Goal: Information Seeking & Learning: Learn about a topic

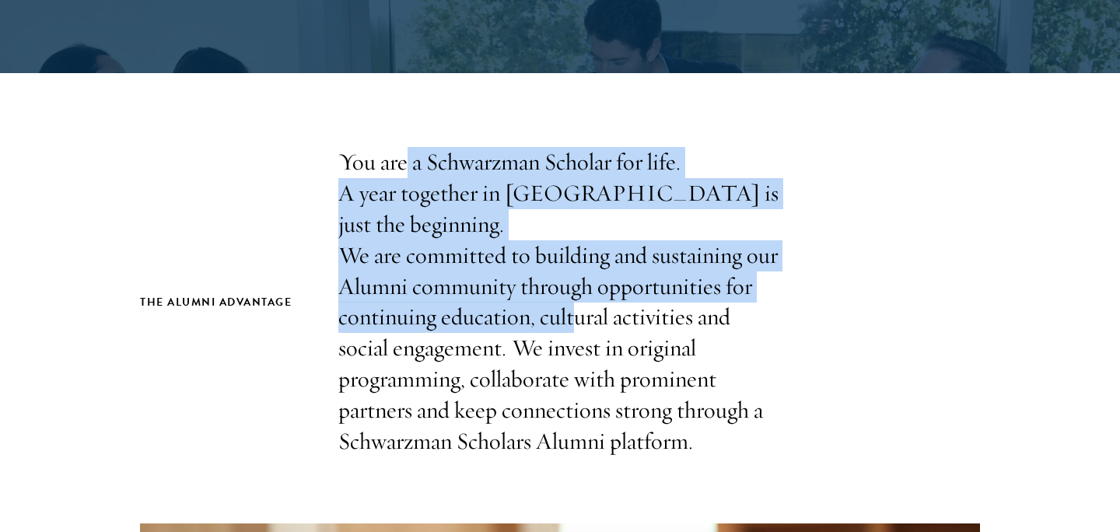
drag, startPoint x: 402, startPoint y: 158, endPoint x: 568, endPoint y: 300, distance: 218.3
click at [568, 300] on p "You are a Schwarzman Scholar for life. A year together in [GEOGRAPHIC_DATA] is …" at bounding box center [559, 302] width 443 height 310
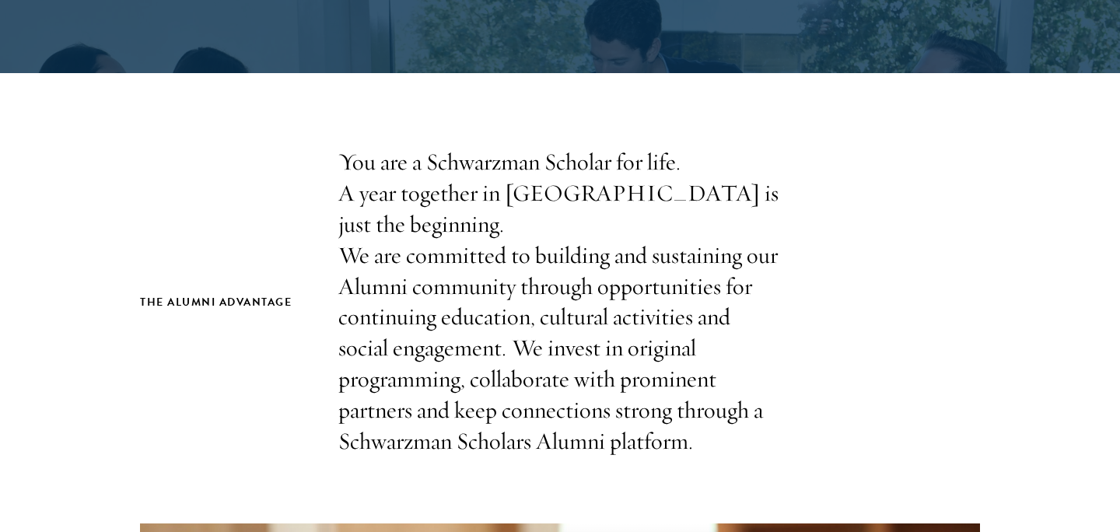
click at [722, 297] on p "You are a Schwarzman Scholar for life. A year together in [GEOGRAPHIC_DATA] is …" at bounding box center [559, 302] width 443 height 310
drag, startPoint x: 720, startPoint y: 400, endPoint x: 669, endPoint y: 216, distance: 190.3
click at [669, 216] on p "You are a Schwarzman Scholar for life. A year together in [GEOGRAPHIC_DATA] is …" at bounding box center [559, 302] width 443 height 310
click at [531, 343] on p "You are a Schwarzman Scholar for life. A year together in [GEOGRAPHIC_DATA] is …" at bounding box center [559, 302] width 443 height 310
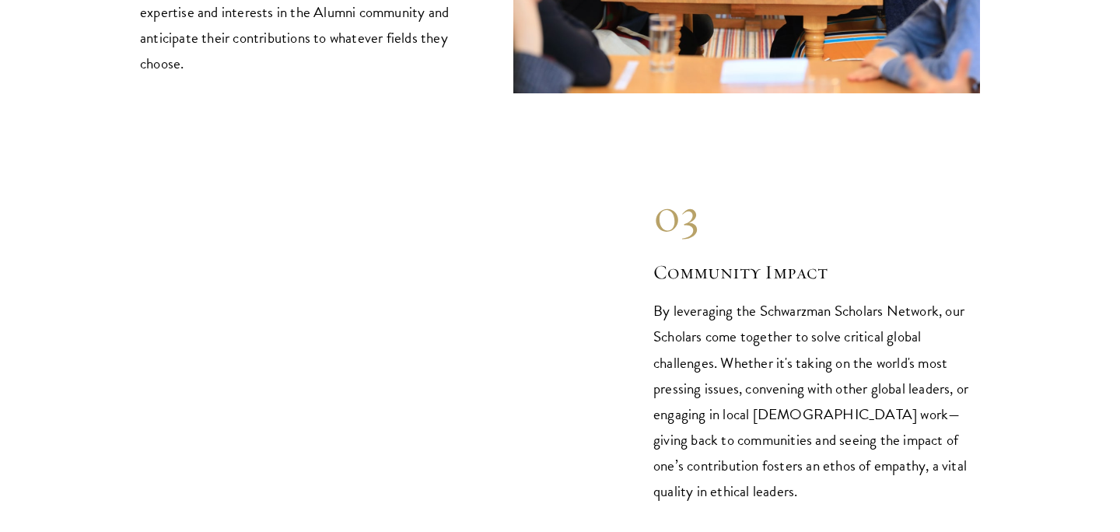
scroll to position [2339, 0]
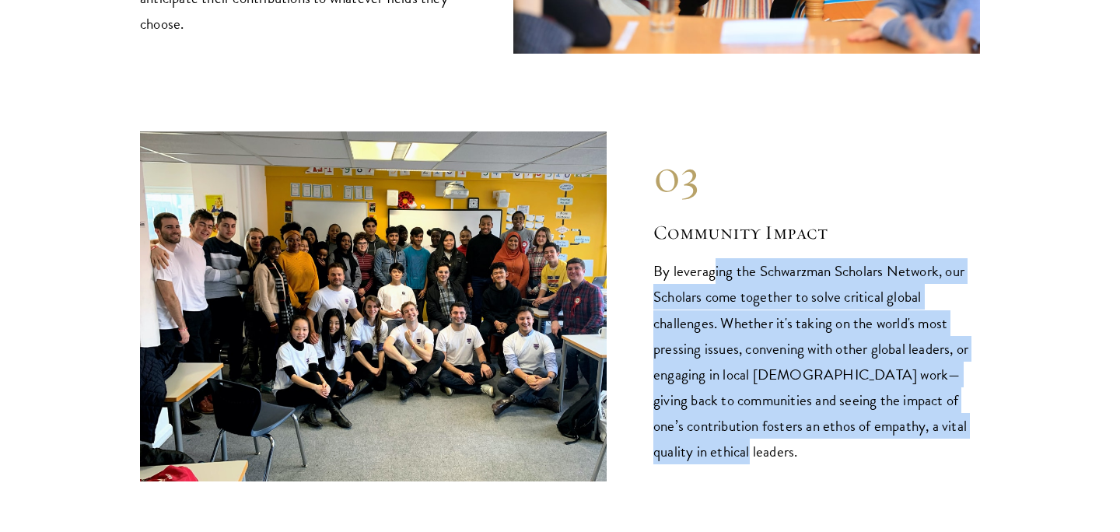
drag, startPoint x: 715, startPoint y: 232, endPoint x: 805, endPoint y: 439, distance: 225.3
click at [809, 442] on div "03 Community Impact By leveraging the Schwarzman Scholars Network, our Scholars…" at bounding box center [560, 306] width 840 height 350
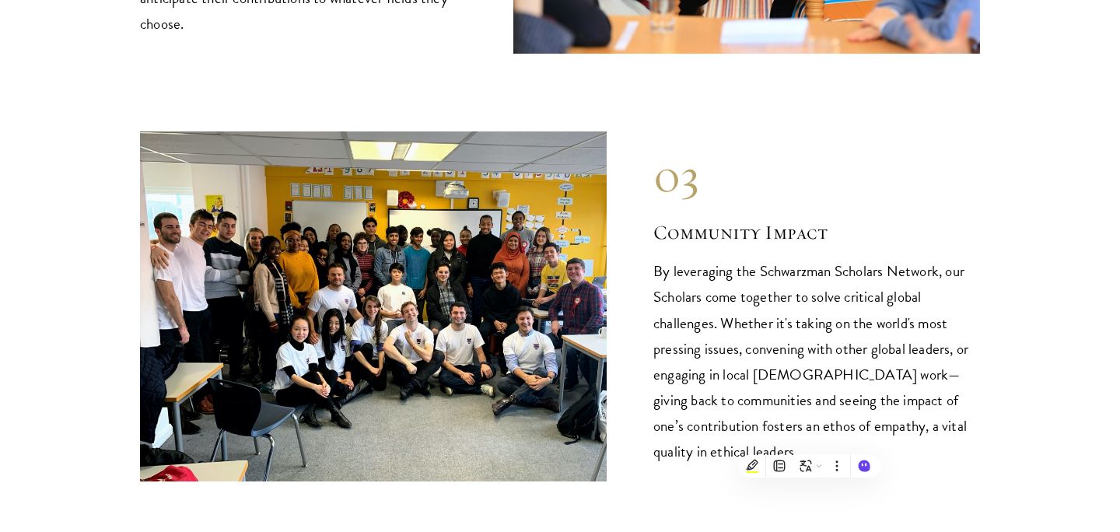
click at [837, 426] on p "By leveraging the Schwarzman Scholars Network, our Scholars come together to so…" at bounding box center [816, 360] width 327 height 205
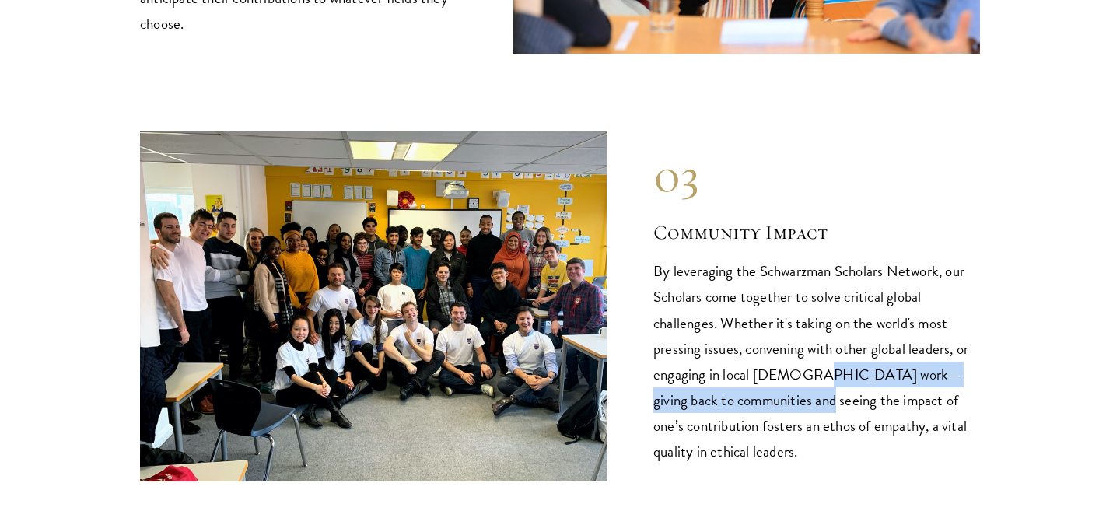
drag, startPoint x: 805, startPoint y: 364, endPoint x: 802, endPoint y: 330, distance: 33.5
click at [802, 330] on p "By leveraging the Schwarzman Scholars Network, our Scholars come together to so…" at bounding box center [816, 360] width 327 height 205
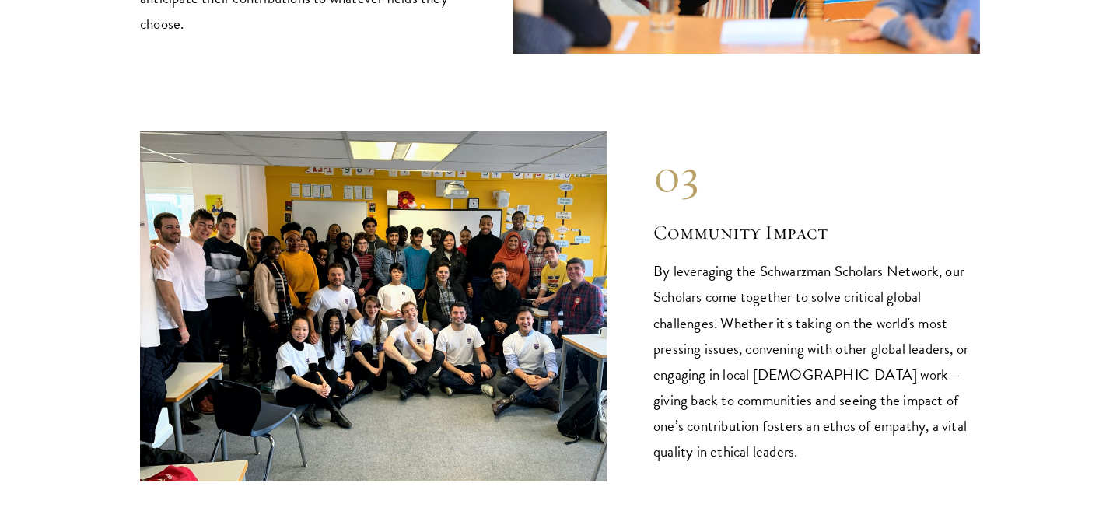
click at [851, 406] on p "By leveraging the Schwarzman Scholars Network, our Scholars come together to so…" at bounding box center [816, 360] width 327 height 205
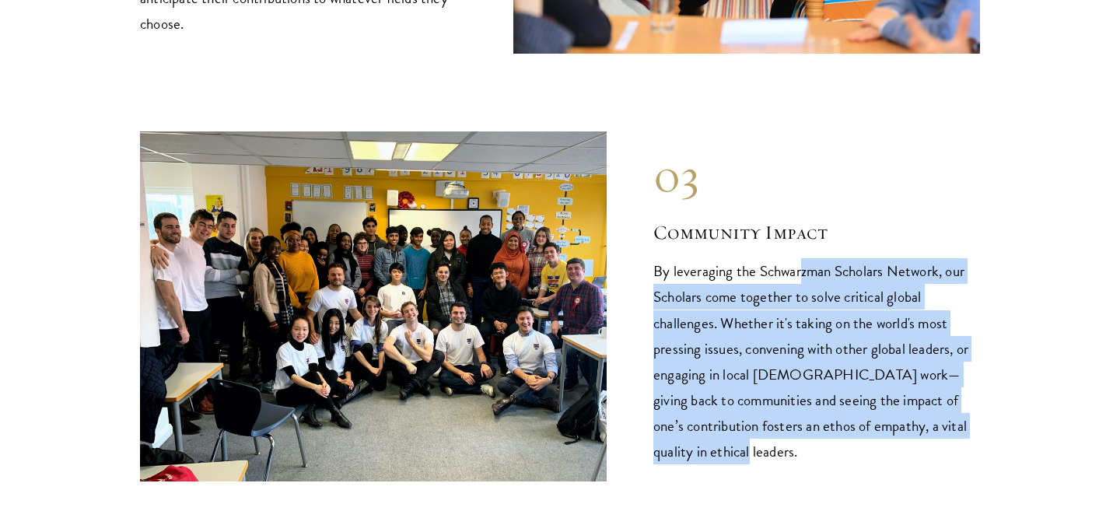
drag, startPoint x: 811, startPoint y: 418, endPoint x: 801, endPoint y: 236, distance: 182.2
click at [801, 258] on p "By leveraging the Schwarzman Scholars Network, our Scholars come together to so…" at bounding box center [816, 360] width 327 height 205
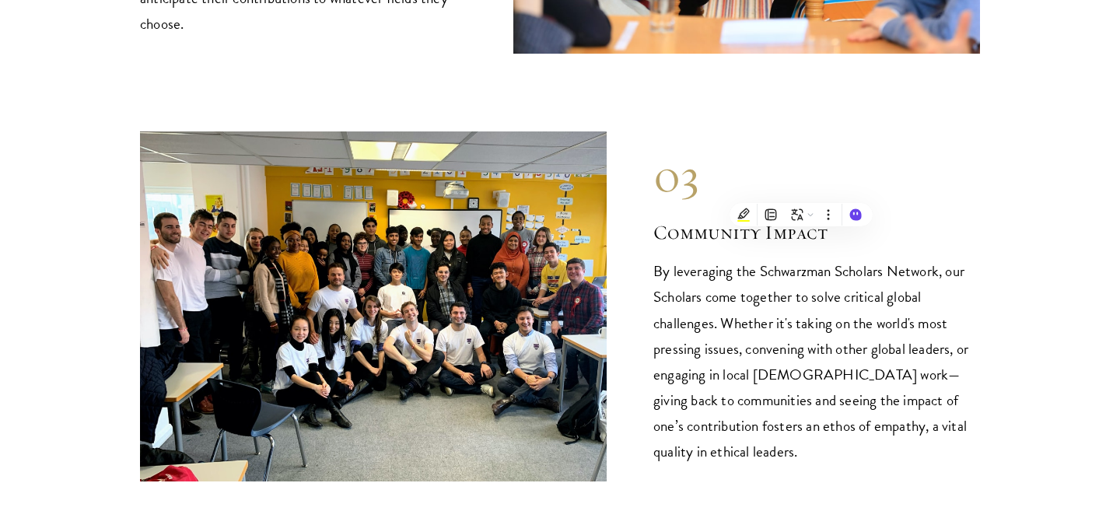
click at [739, 312] on p "By leveraging the Schwarzman Scholars Network, our Scholars come together to so…" at bounding box center [816, 360] width 327 height 205
drag, startPoint x: 699, startPoint y: 245, endPoint x: 828, endPoint y: 490, distance: 276.9
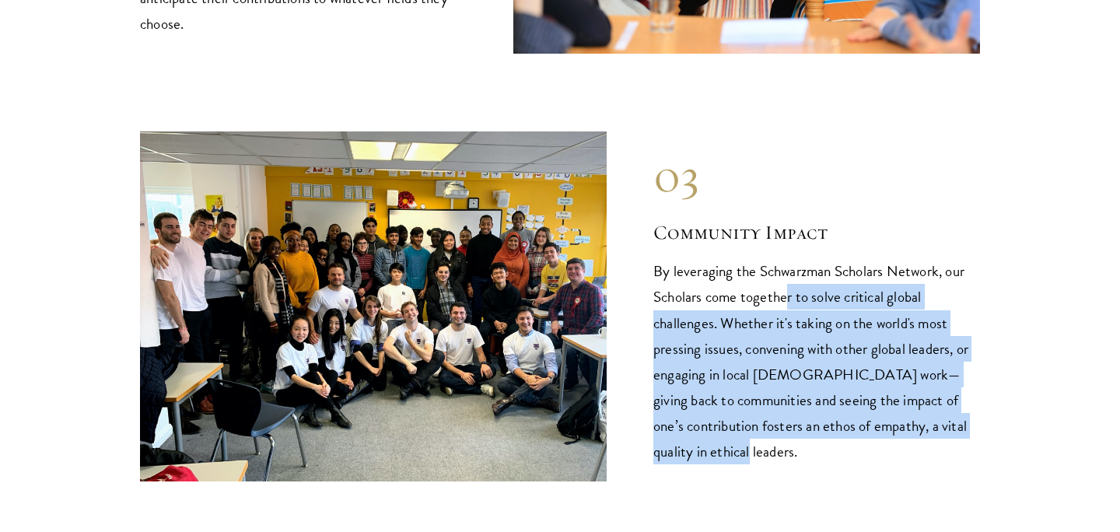
drag, startPoint x: 819, startPoint y: 419, endPoint x: 788, endPoint y: 277, distance: 145.6
click at [788, 275] on p "By leveraging the Schwarzman Scholars Network, our Scholars come together to so…" at bounding box center [816, 360] width 327 height 205
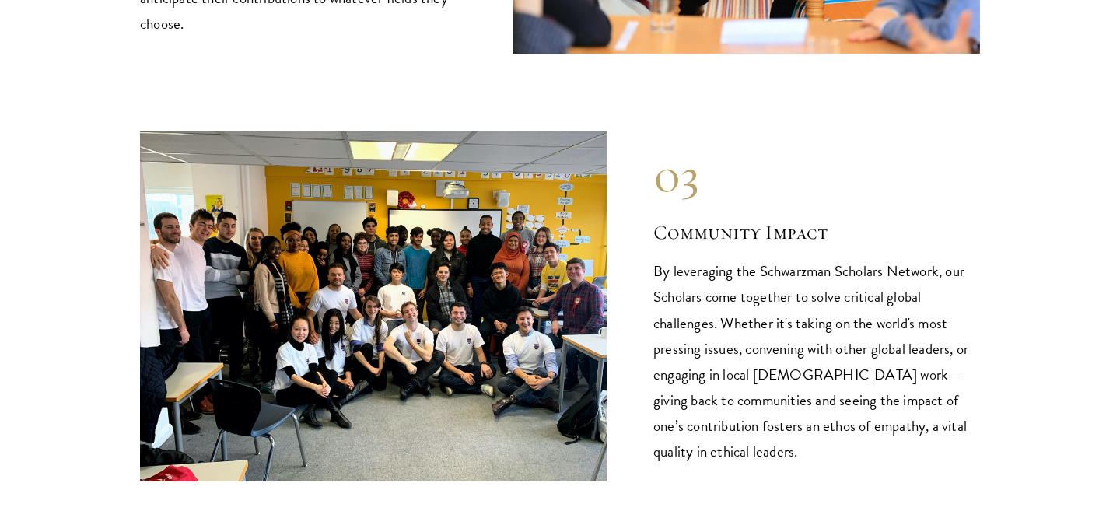
click at [873, 411] on p "By leveraging the Schwarzman Scholars Network, our Scholars come together to so…" at bounding box center [816, 360] width 327 height 205
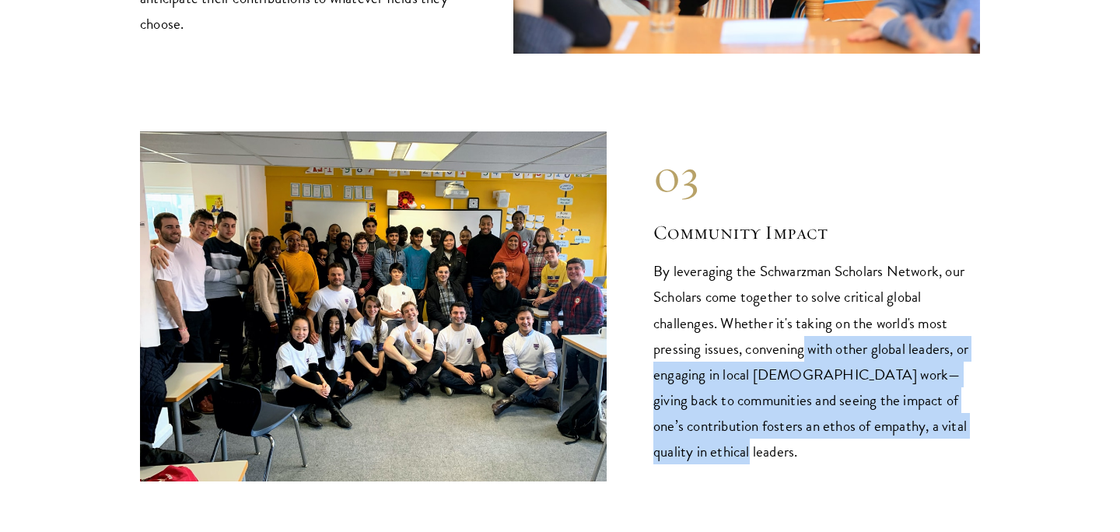
drag, startPoint x: 841, startPoint y: 425, endPoint x: 799, endPoint y: 317, distance: 115.2
click at [799, 317] on p "By leveraging the Schwarzman Scholars Network, our Scholars come together to so…" at bounding box center [816, 360] width 327 height 205
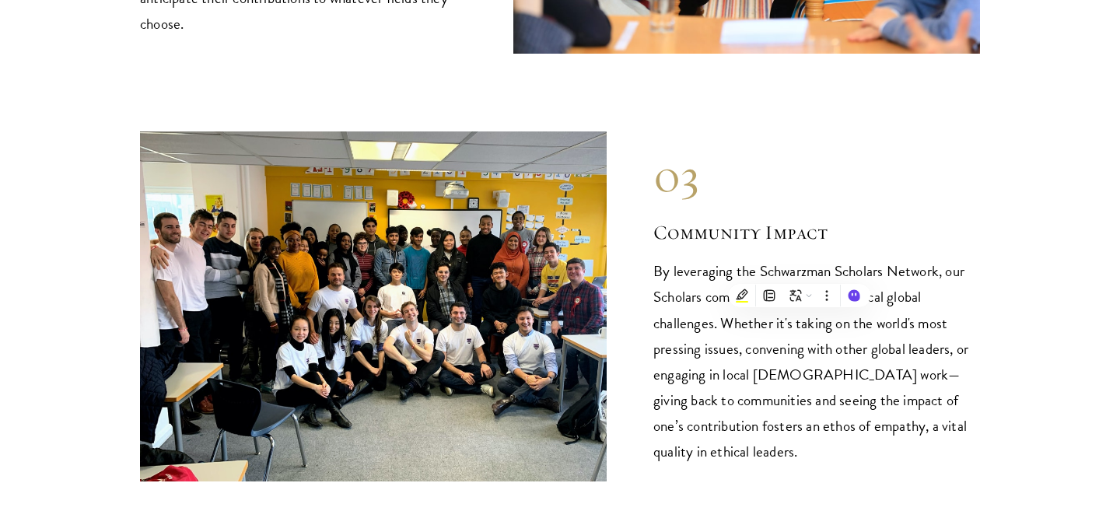
click at [673, 275] on p "By leveraging the Schwarzman Scholars Network, our Scholars come together to so…" at bounding box center [816, 360] width 327 height 205
drag, startPoint x: 671, startPoint y: 253, endPoint x: 801, endPoint y: 426, distance: 216.0
click at [801, 426] on p "By leveraging the Schwarzman Scholars Network, our Scholars come together to so…" at bounding box center [816, 360] width 327 height 205
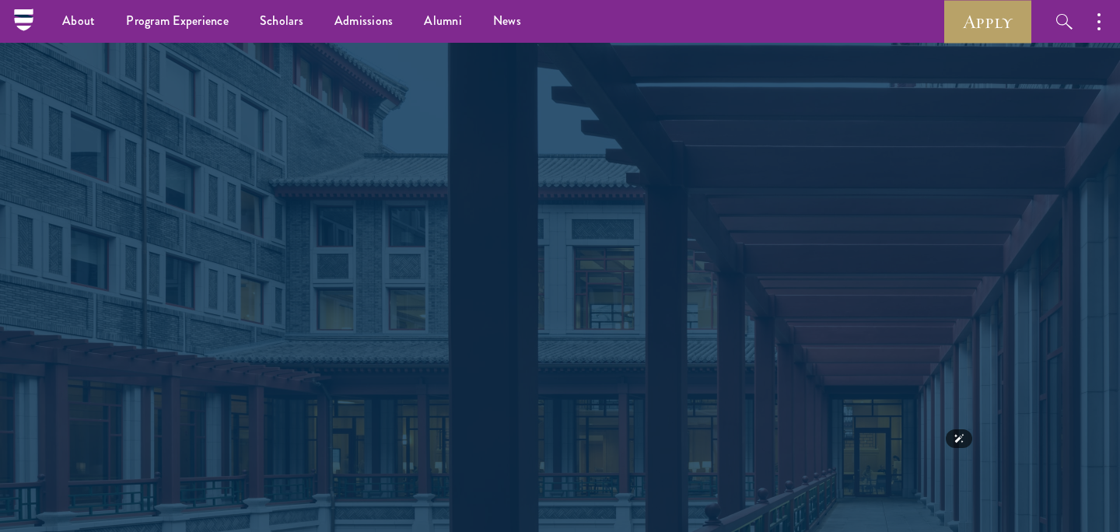
scroll to position [3315, 0]
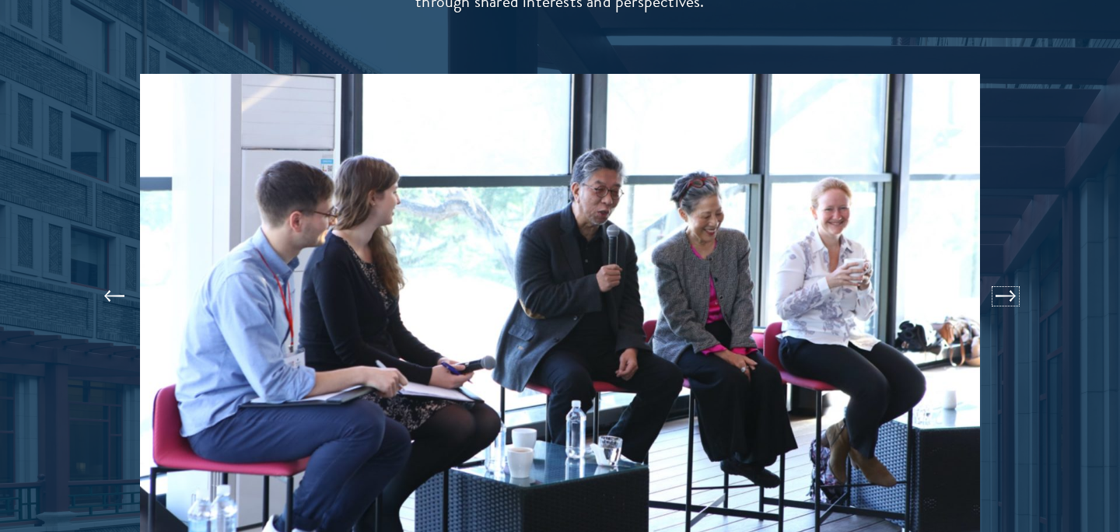
click at [1013, 274] on button at bounding box center [1005, 296] width 51 height 44
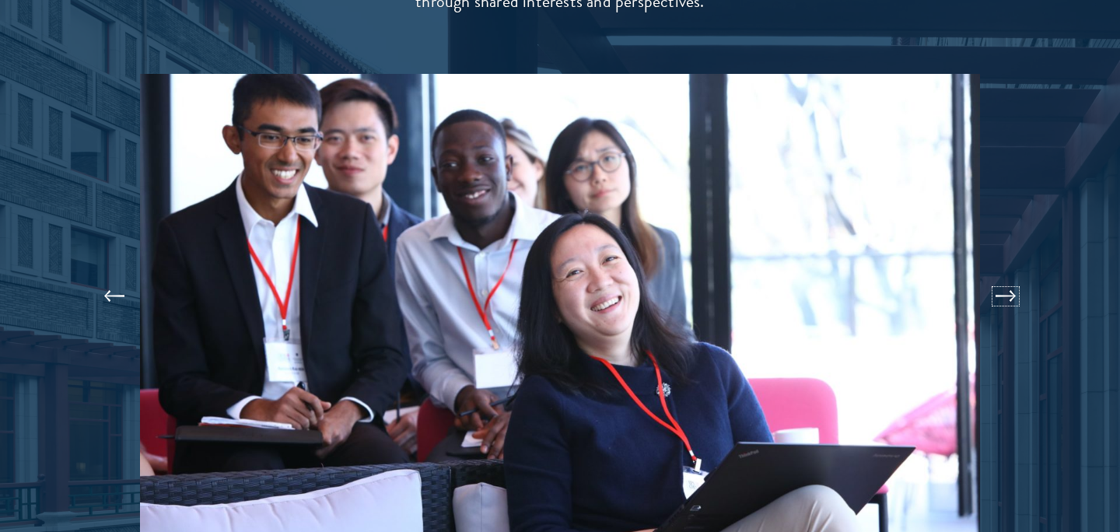
click at [1012, 274] on button at bounding box center [1005, 296] width 51 height 44
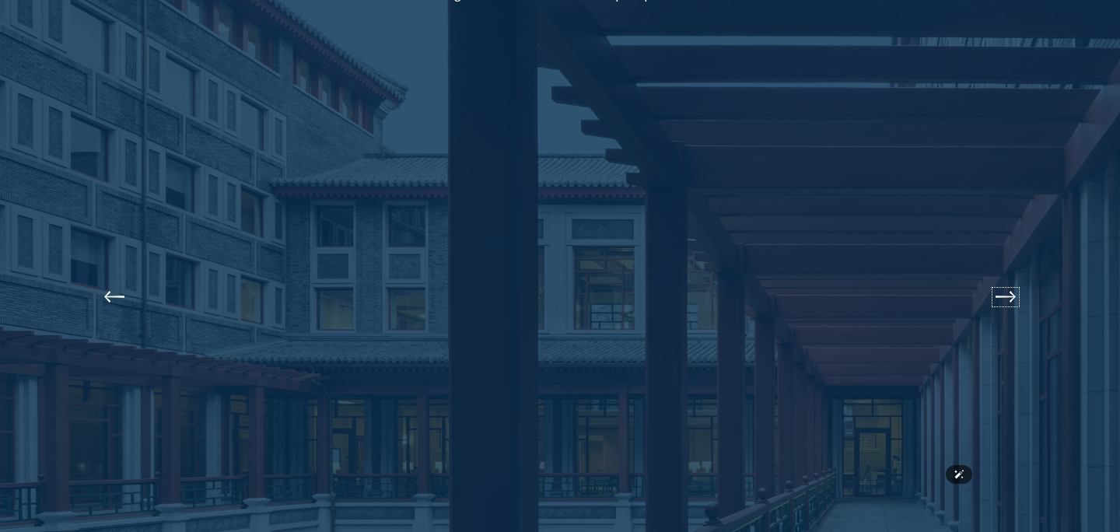
scroll to position [3341, 0]
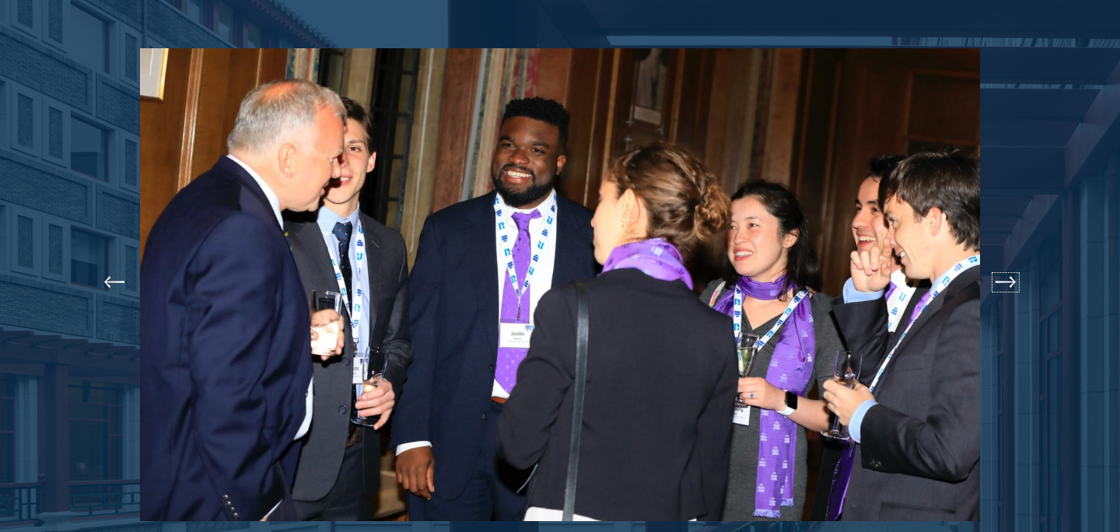
click at [1003, 260] on button at bounding box center [1005, 282] width 51 height 44
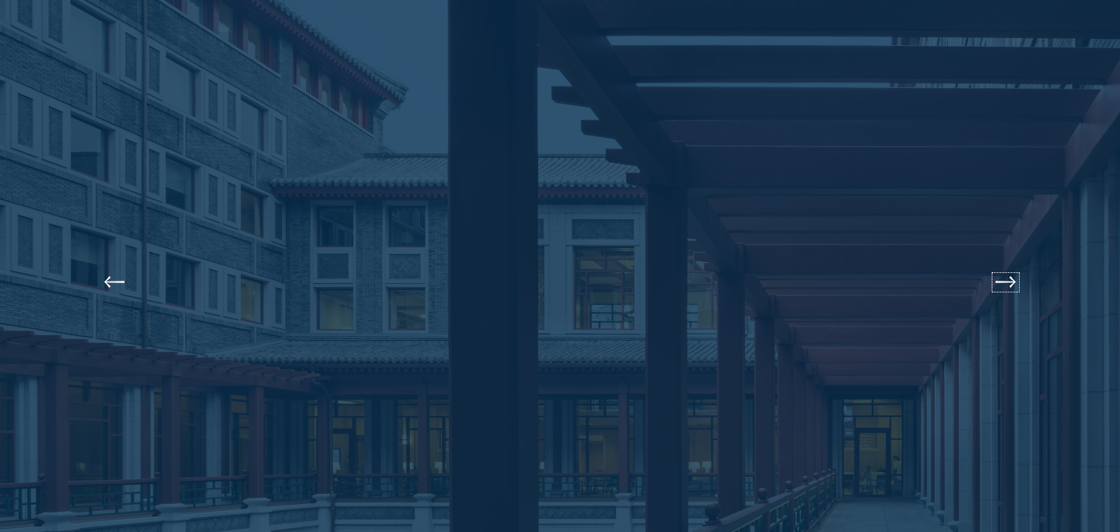
click at [1003, 260] on button at bounding box center [1005, 282] width 51 height 44
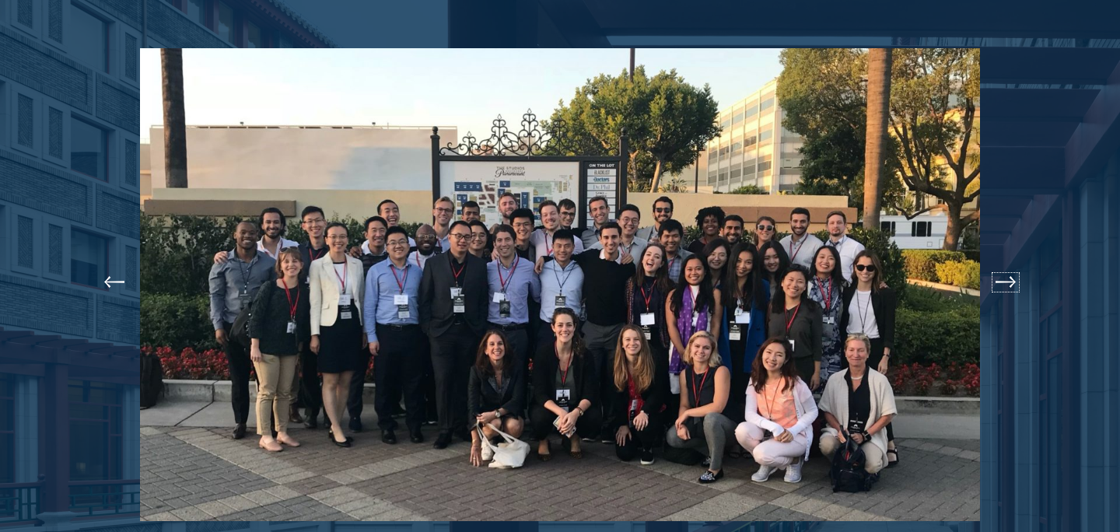
click at [1003, 260] on button at bounding box center [1005, 282] width 51 height 44
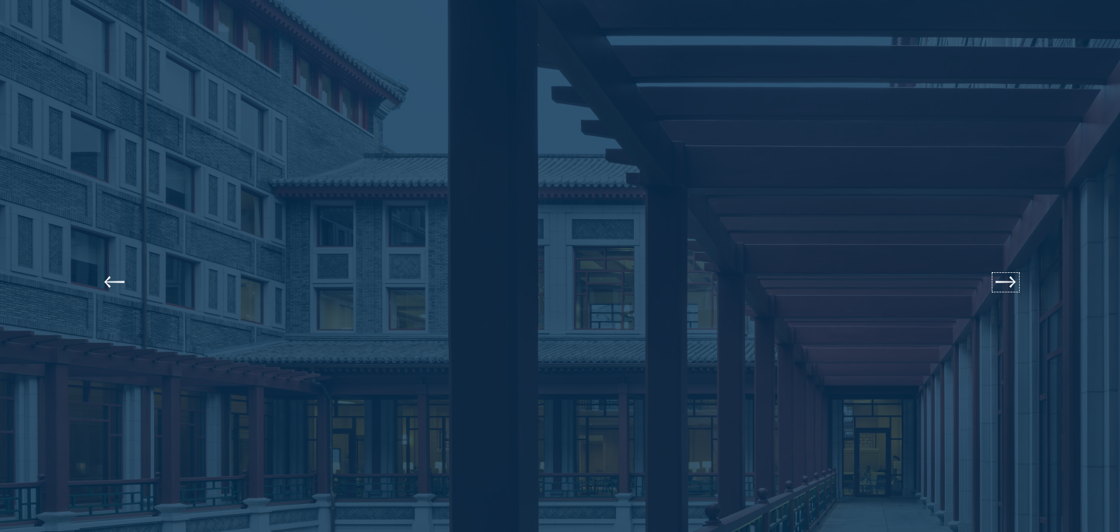
click at [1003, 260] on button at bounding box center [1005, 282] width 51 height 44
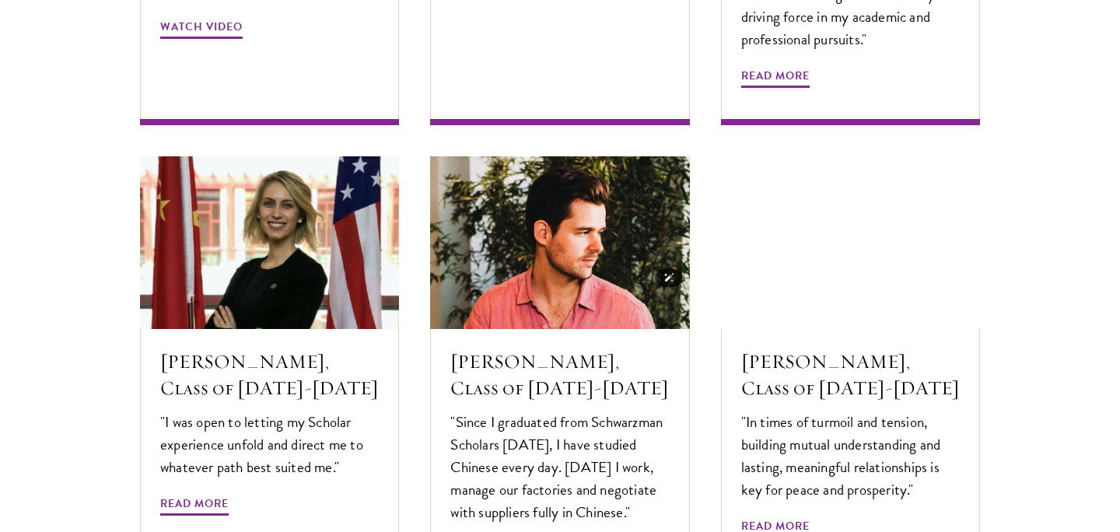
scroll to position [5147, 0]
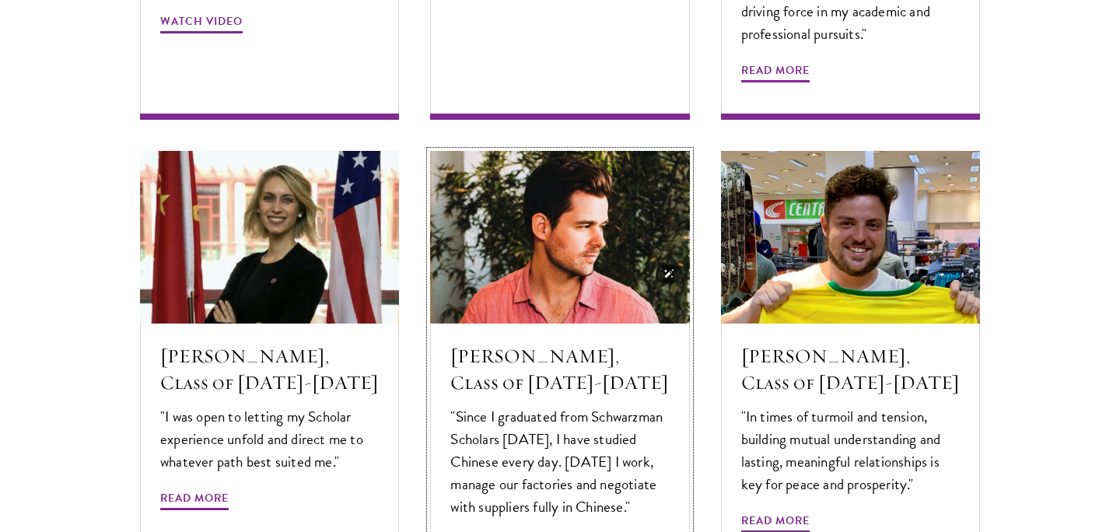
click at [659, 343] on h5 "[PERSON_NAME], Class of [DATE]-[DATE]" at bounding box center [559, 369] width 218 height 53
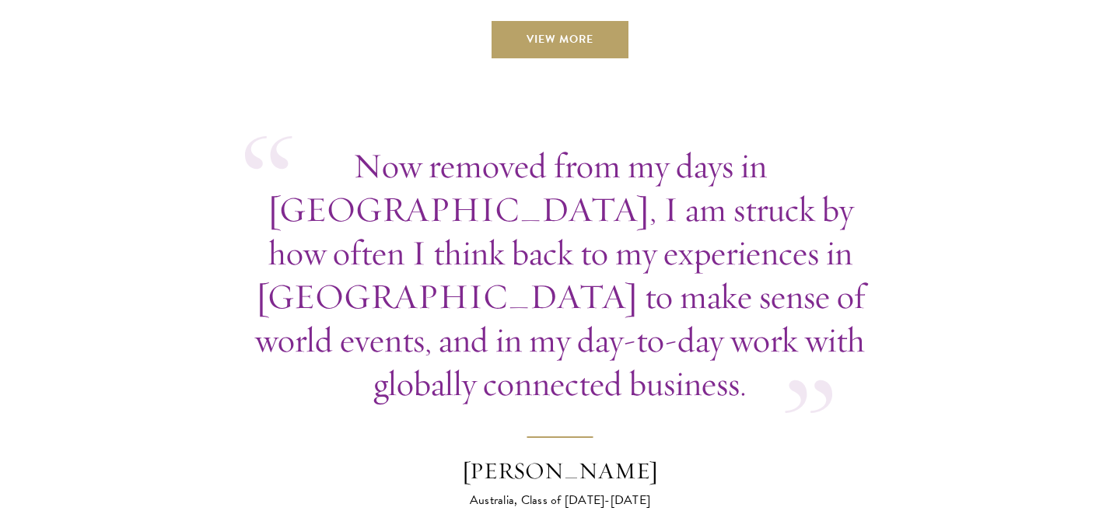
scroll to position [5779, 0]
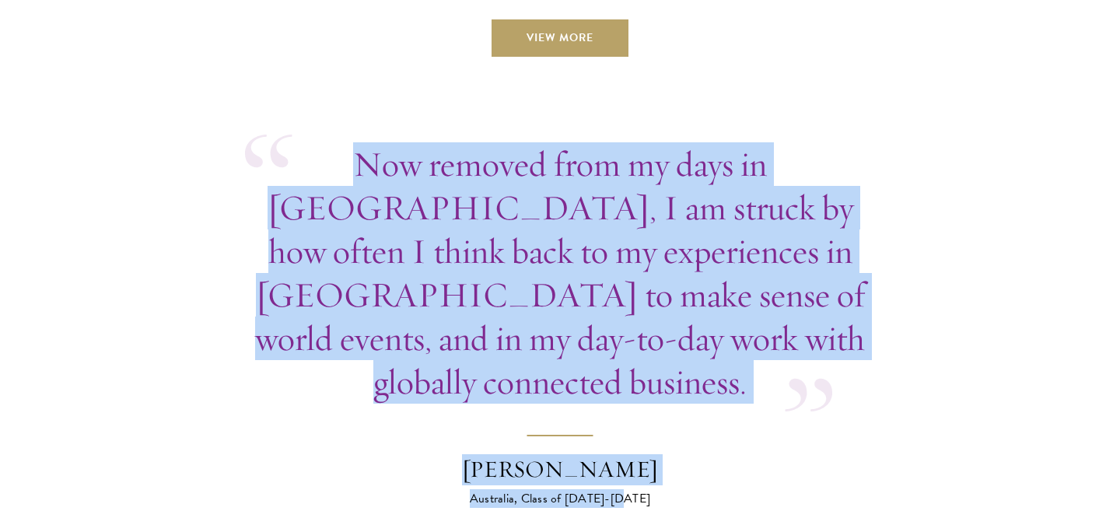
drag, startPoint x: 683, startPoint y: 431, endPoint x: 731, endPoint y: 92, distance: 342.3
click at [775, 418] on blockquote "Now removed from my days in [GEOGRAPHIC_DATA], I am struck by how often I think…" at bounding box center [560, 325] width 630 height 366
drag, startPoint x: 827, startPoint y: 410, endPoint x: 830, endPoint y: 74, distance: 335.9
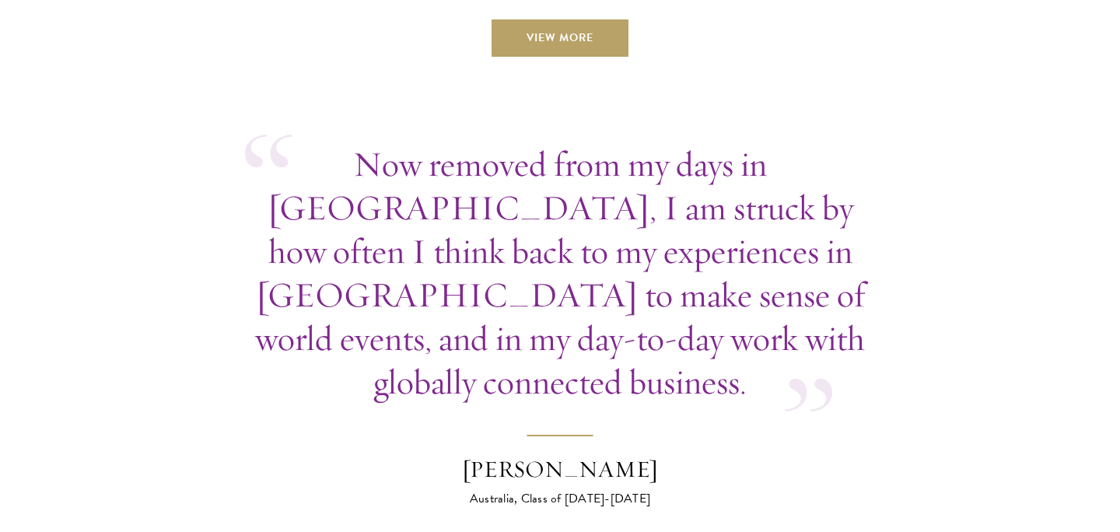
click at [800, 324] on div "Now removed from my days in [GEOGRAPHIC_DATA], I am struck by how often I think…" at bounding box center [560, 272] width 630 height 261
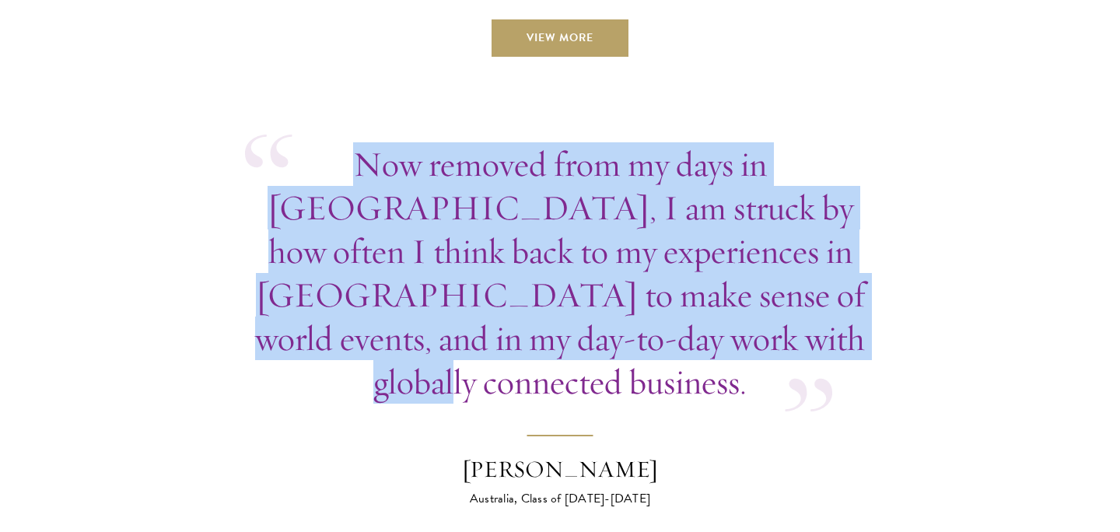
drag, startPoint x: 815, startPoint y: 324, endPoint x: 746, endPoint y: 75, distance: 258.8
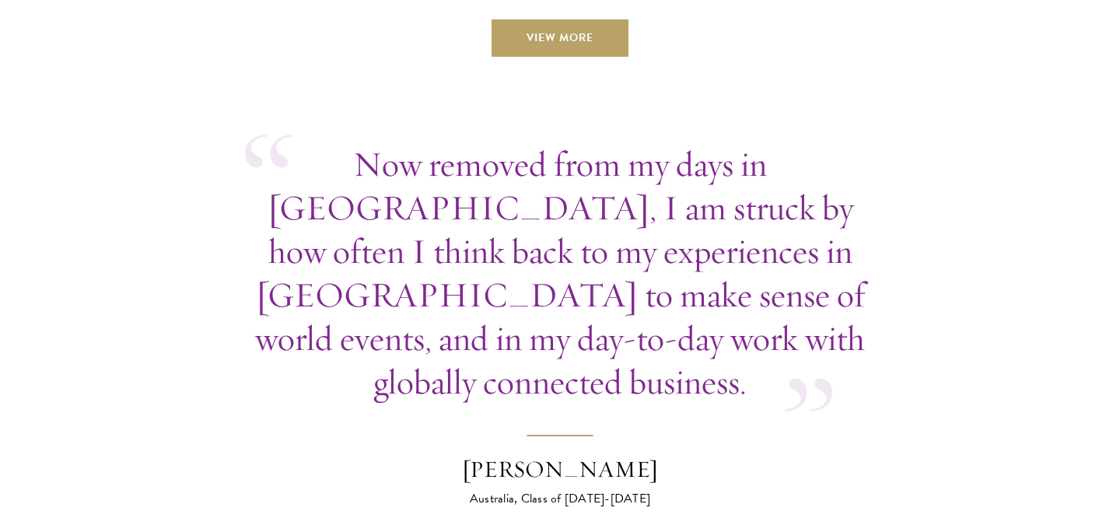
click at [831, 257] on p "Now removed from my days in [GEOGRAPHIC_DATA], I am struck by how often I think…" at bounding box center [560, 272] width 630 height 261
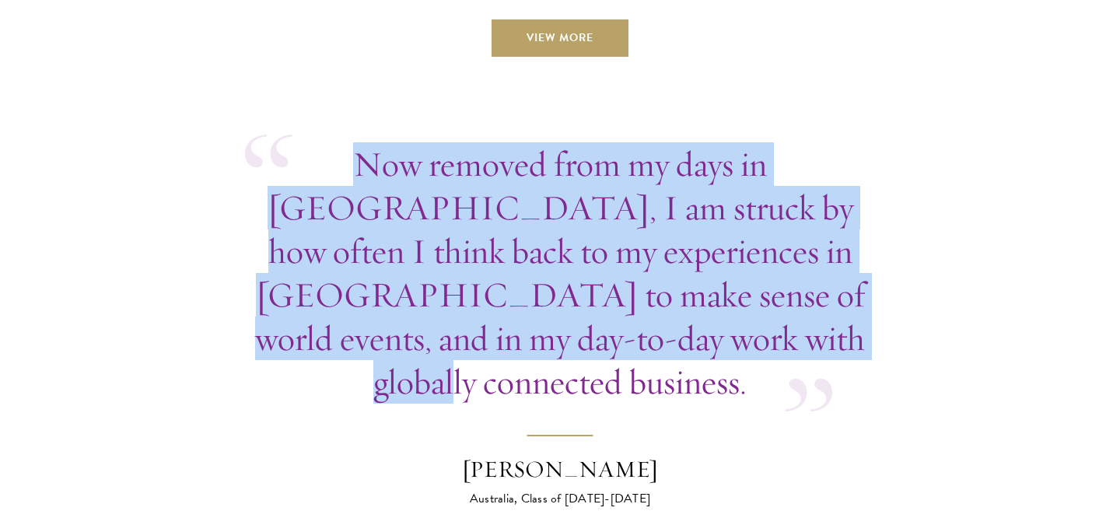
drag, startPoint x: 824, startPoint y: 289, endPoint x: 806, endPoint y: 75, distance: 215.3
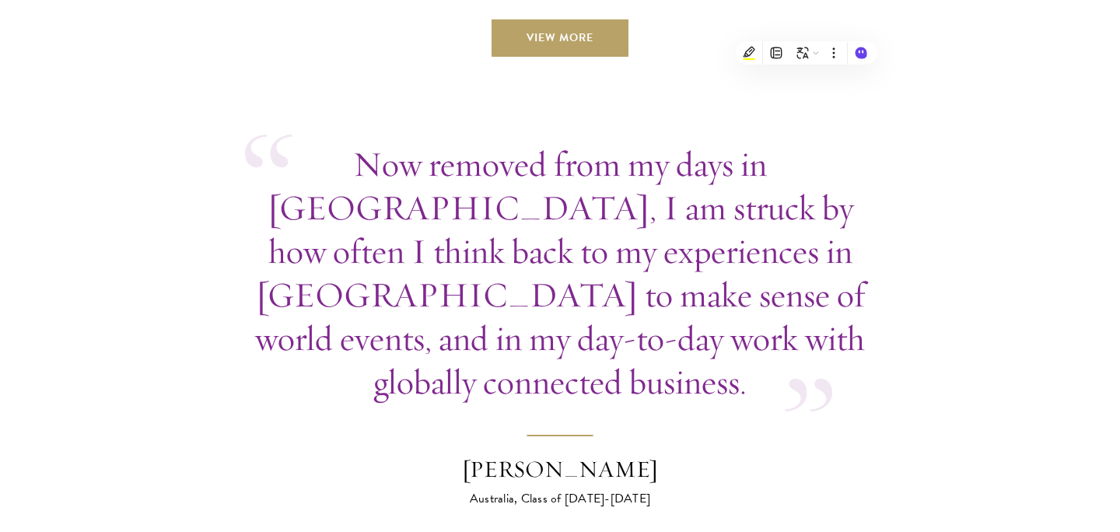
click at [804, 285] on p "Now removed from my days in [GEOGRAPHIC_DATA], I am struck by how often I think…" at bounding box center [560, 272] width 630 height 261
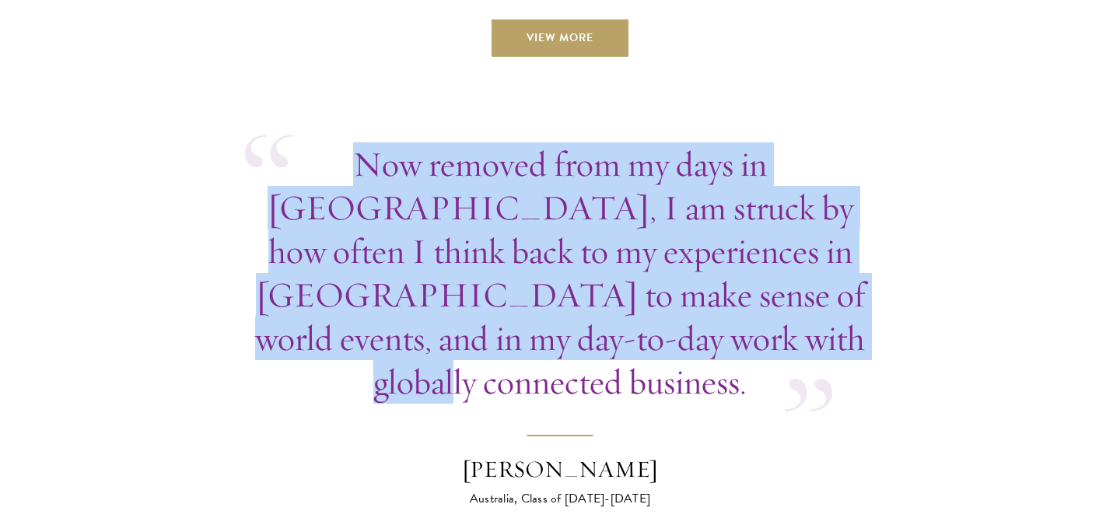
drag, startPoint x: 804, startPoint y: 293, endPoint x: 808, endPoint y: 92, distance: 201.4
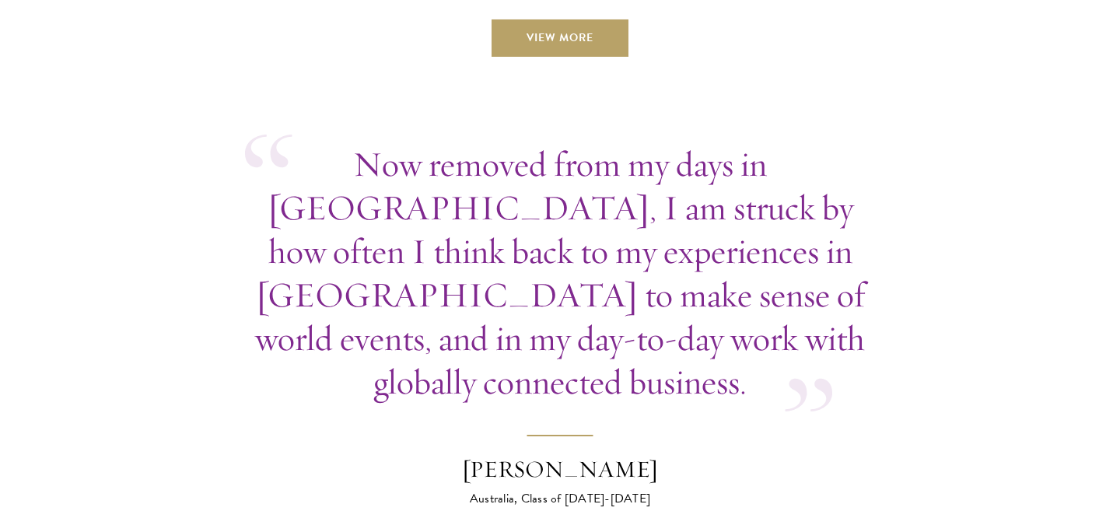
click at [806, 303] on div "Now removed from my days in [GEOGRAPHIC_DATA], I am struck by how often I think…" at bounding box center [560, 272] width 630 height 261
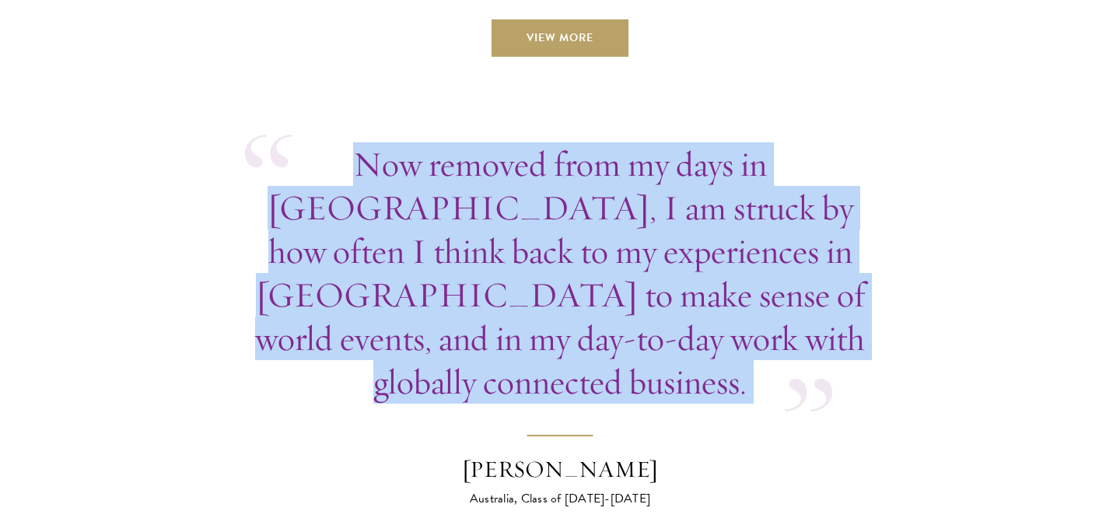
drag, startPoint x: 806, startPoint y: 303, endPoint x: 812, endPoint y: 96, distance: 207.7
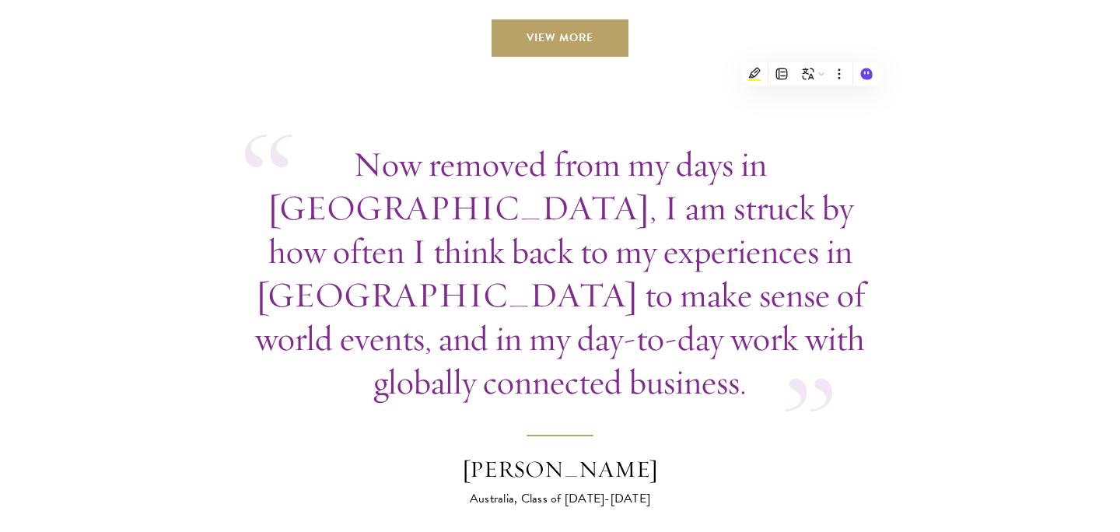
click at [806, 352] on blockquote "Now removed from my days in [GEOGRAPHIC_DATA], I am struck by how often I think…" at bounding box center [560, 325] width 630 height 366
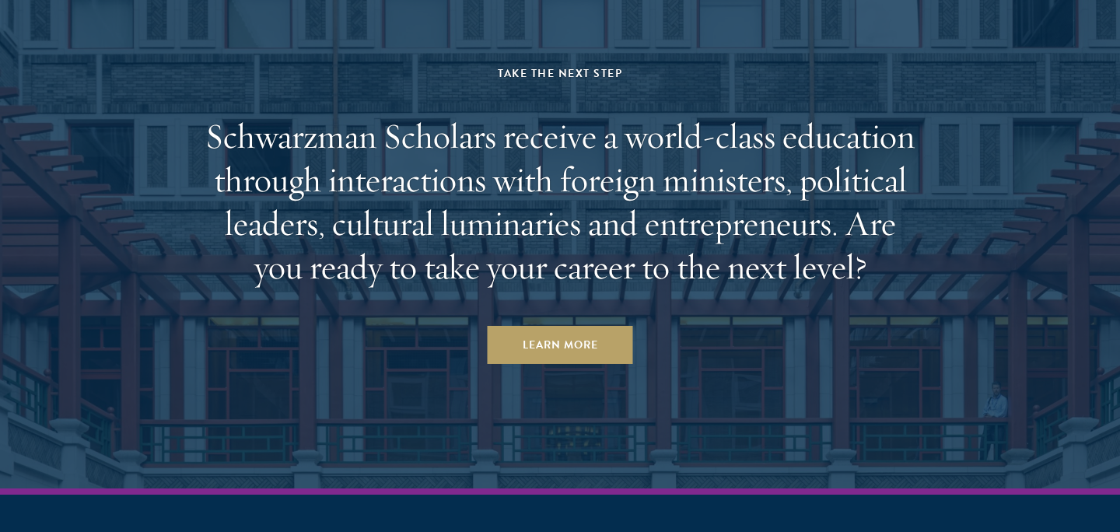
scroll to position [6660, 0]
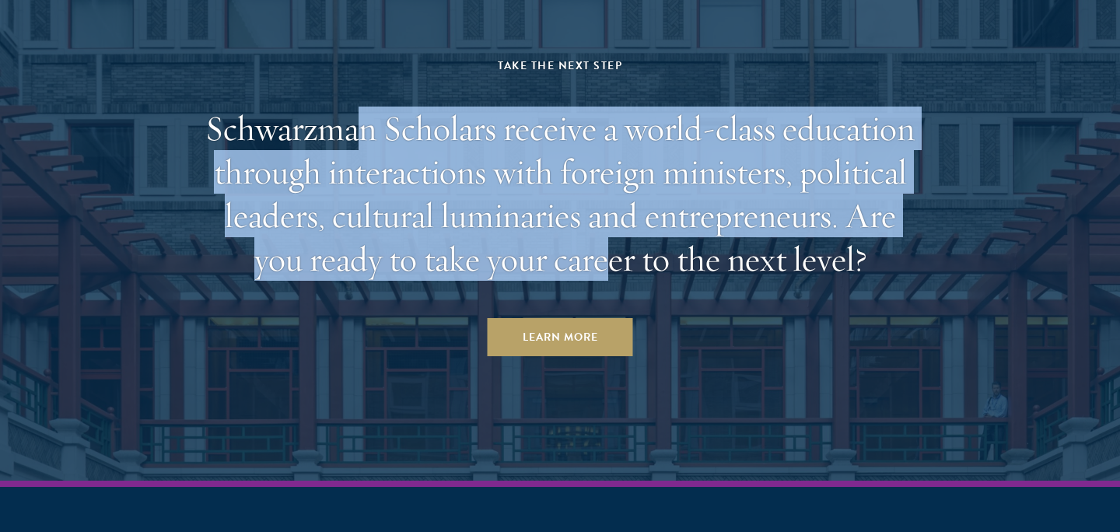
drag, startPoint x: 358, startPoint y: 37, endPoint x: 610, endPoint y: 178, distance: 287.9
click at [610, 179] on h2 "Schwarzman Scholars receive a world-class education through interactions with f…" at bounding box center [559, 194] width 723 height 174
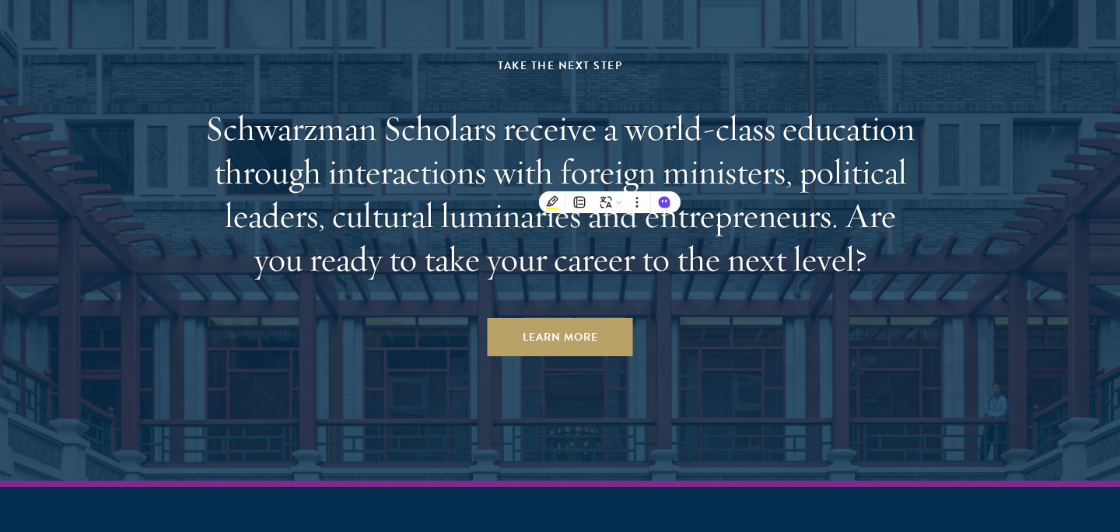
click at [803, 164] on h2 "Schwarzman Scholars receive a world-class education through interactions with f…" at bounding box center [559, 194] width 723 height 174
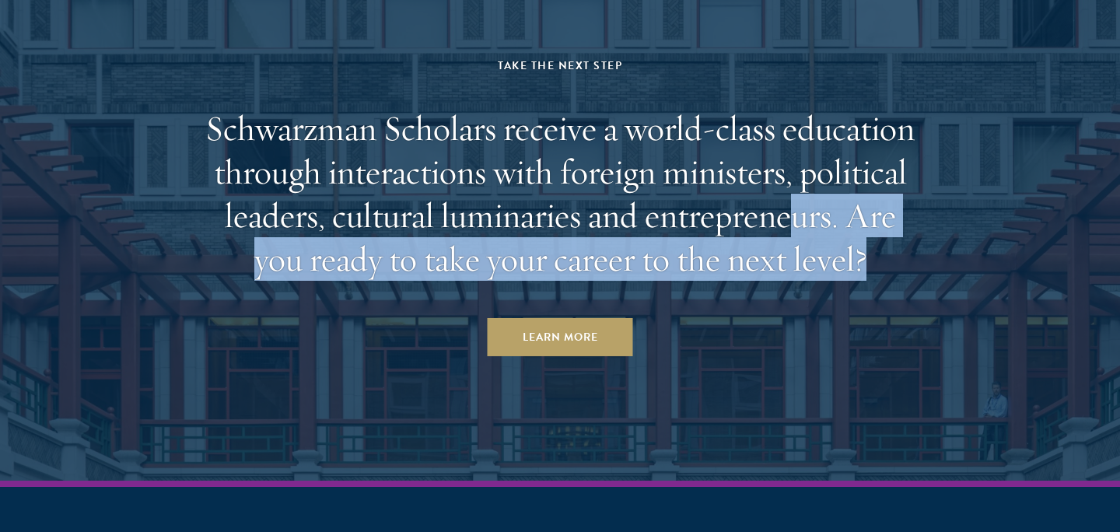
drag, startPoint x: 869, startPoint y: 194, endPoint x: 789, endPoint y: 117, distance: 110.5
click at [789, 117] on h2 "Schwarzman Scholars receive a world-class education through interactions with f…" at bounding box center [559, 194] width 723 height 174
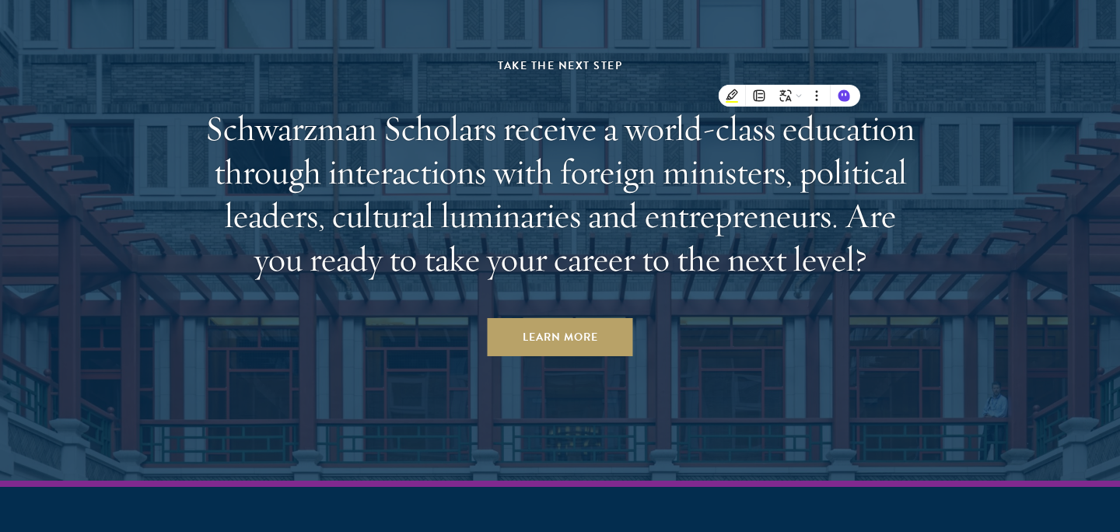
click at [509, 107] on h2 "Schwarzman Scholars receive a world-class education through interactions with f…" at bounding box center [559, 194] width 723 height 174
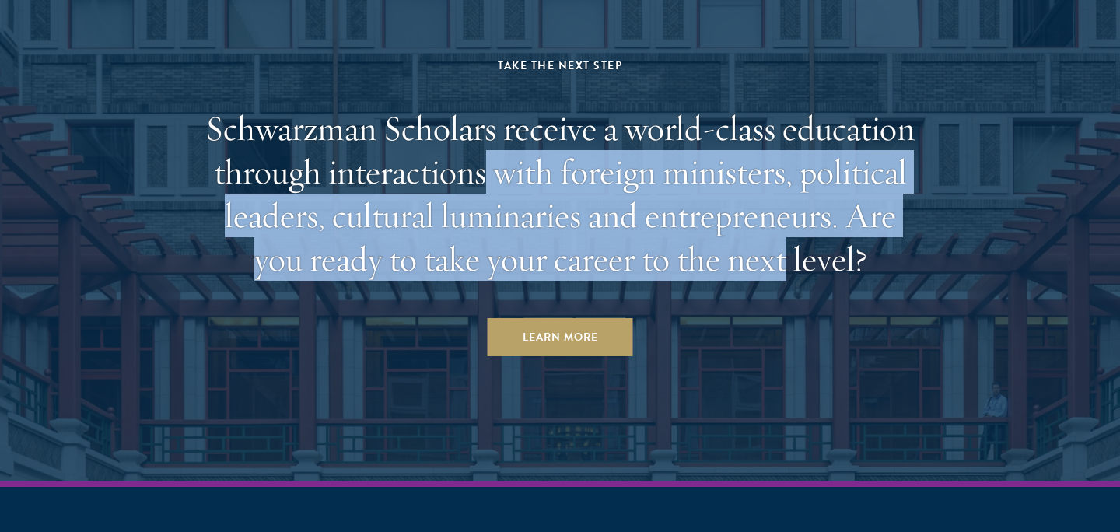
drag, startPoint x: 485, startPoint y: 90, endPoint x: 789, endPoint y: 185, distance: 318.5
click at [789, 185] on h2 "Schwarzman Scholars receive a world-class education through interactions with f…" at bounding box center [559, 194] width 723 height 174
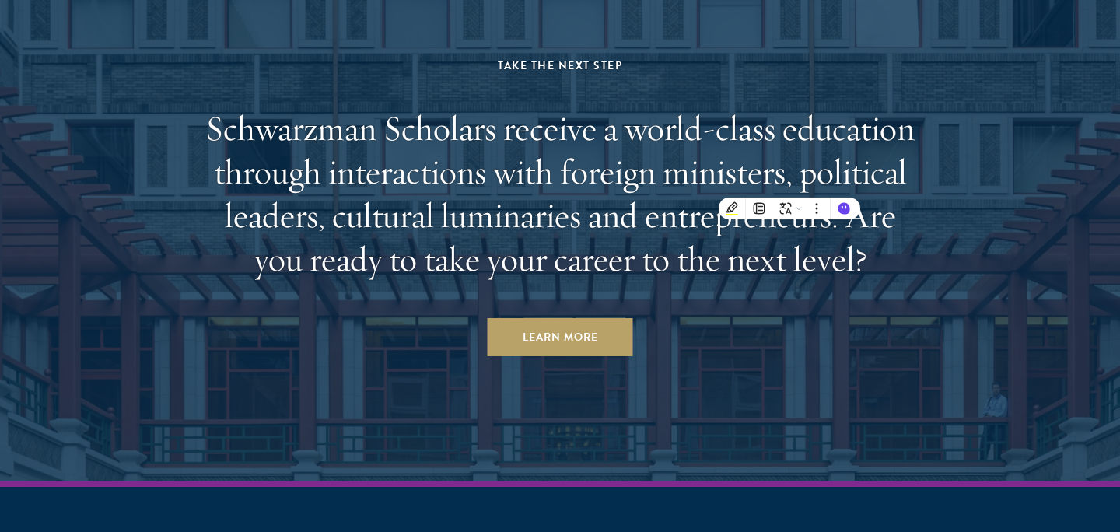
click at [912, 165] on h2 "Schwarzman Scholars receive a world-class education through interactions with f…" at bounding box center [559, 194] width 723 height 174
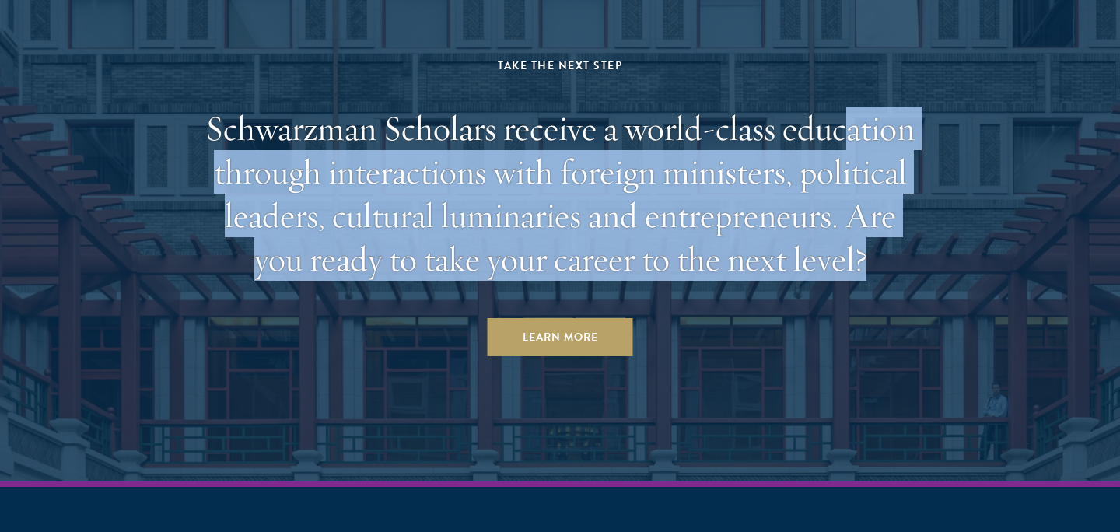
drag, startPoint x: 892, startPoint y: 190, endPoint x: 852, endPoint y: 74, distance: 122.5
click at [852, 107] on h2 "Schwarzman Scholars receive a world-class education through interactions with f…" at bounding box center [559, 194] width 723 height 174
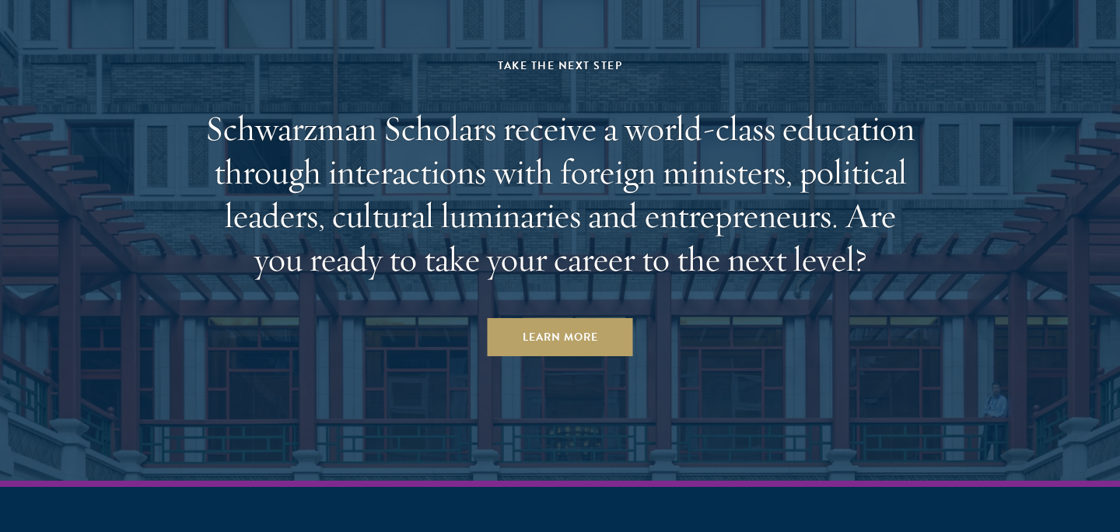
click at [589, 107] on h2 "Schwarzman Scholars receive a world-class education through interactions with f…" at bounding box center [559, 194] width 723 height 174
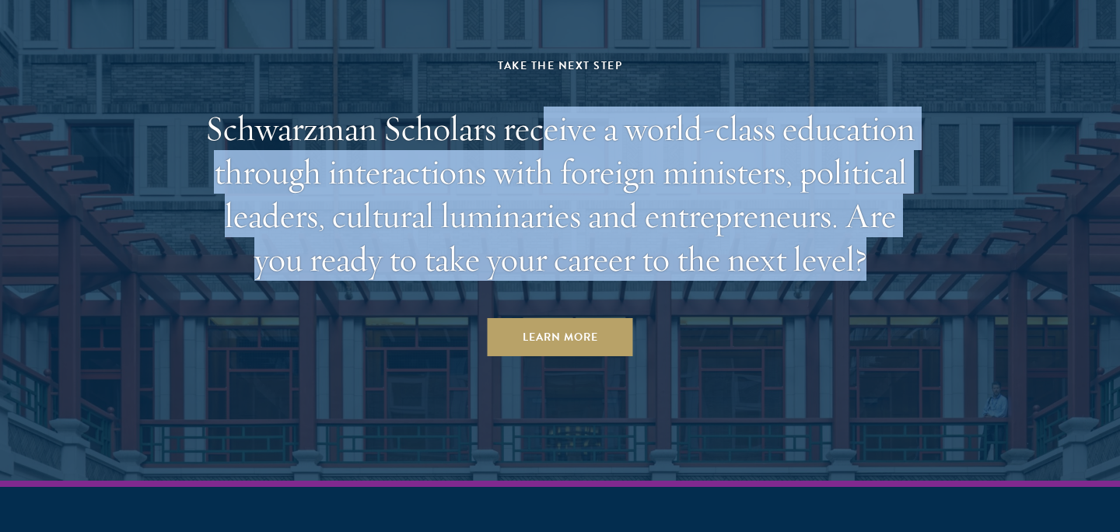
drag, startPoint x: 538, startPoint y: 42, endPoint x: 873, endPoint y: 194, distance: 367.8
click at [872, 196] on h2 "Schwarzman Scholars receive a world-class education through interactions with f…" at bounding box center [559, 194] width 723 height 174
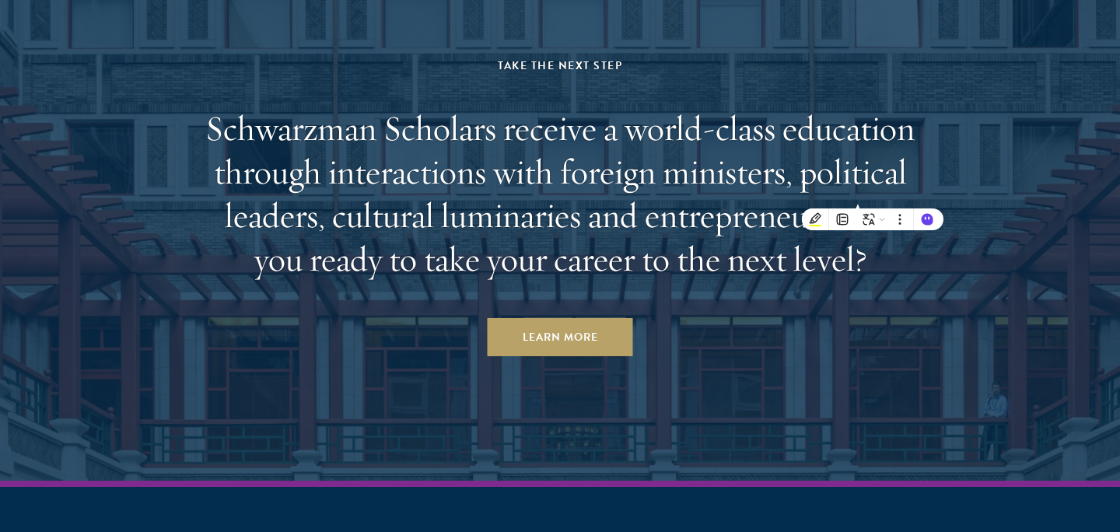
click at [893, 190] on h2 "Schwarzman Scholars receive a world-class education through interactions with f…" at bounding box center [559, 194] width 723 height 174
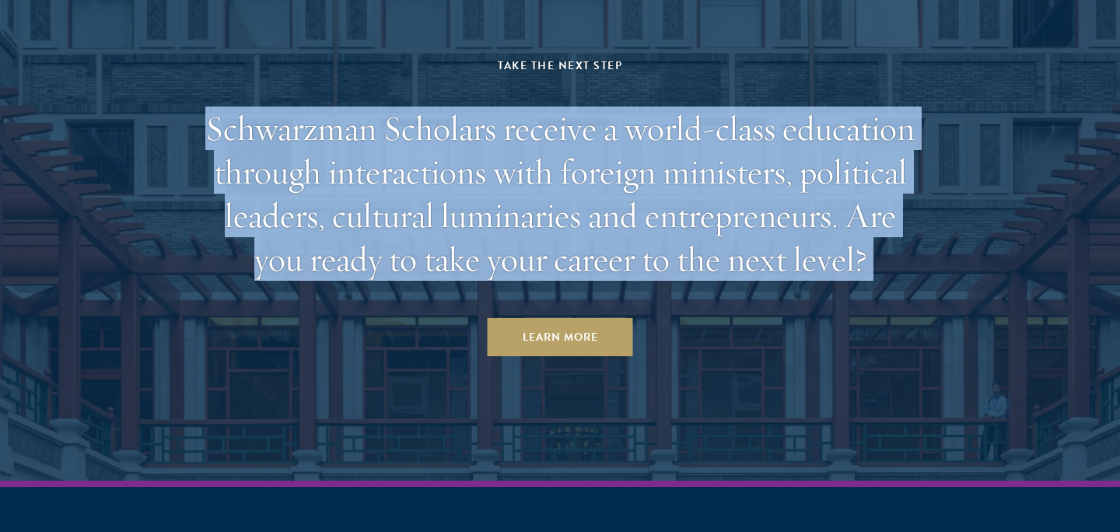
drag, startPoint x: 893, startPoint y: 190, endPoint x: 818, endPoint y: 30, distance: 176.7
click at [818, 56] on div "Take the Next Step Schwarzman Scholars receive a world-class education through …" at bounding box center [559, 205] width 723 height 299
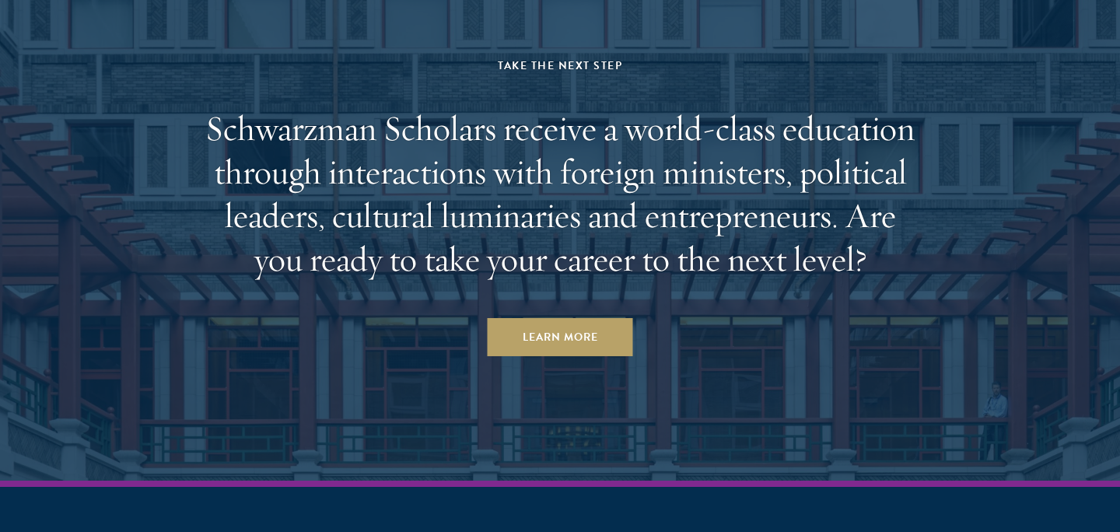
click at [910, 187] on h2 "Schwarzman Scholars receive a world-class education through interactions with f…" at bounding box center [559, 194] width 723 height 174
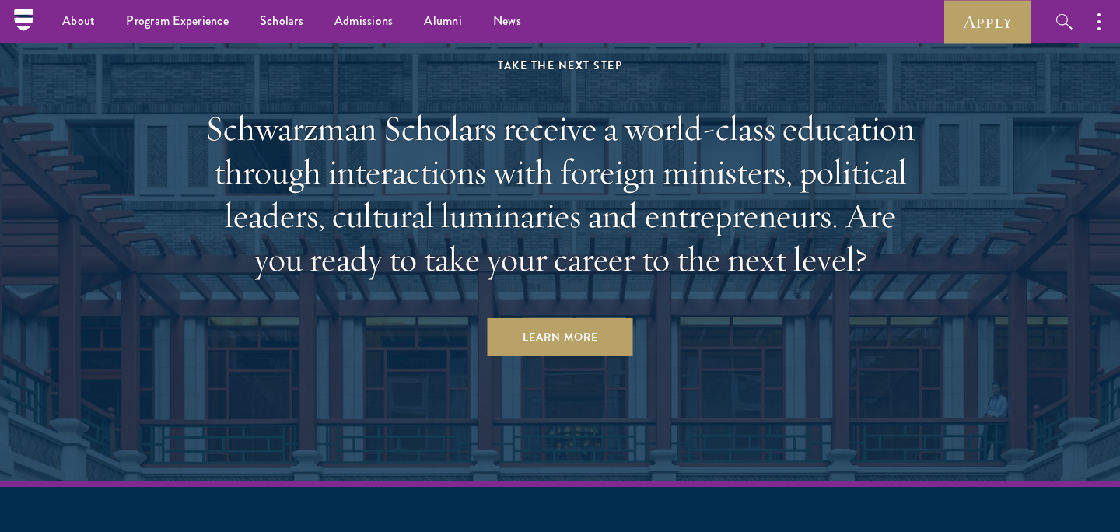
scroll to position [6636, 0]
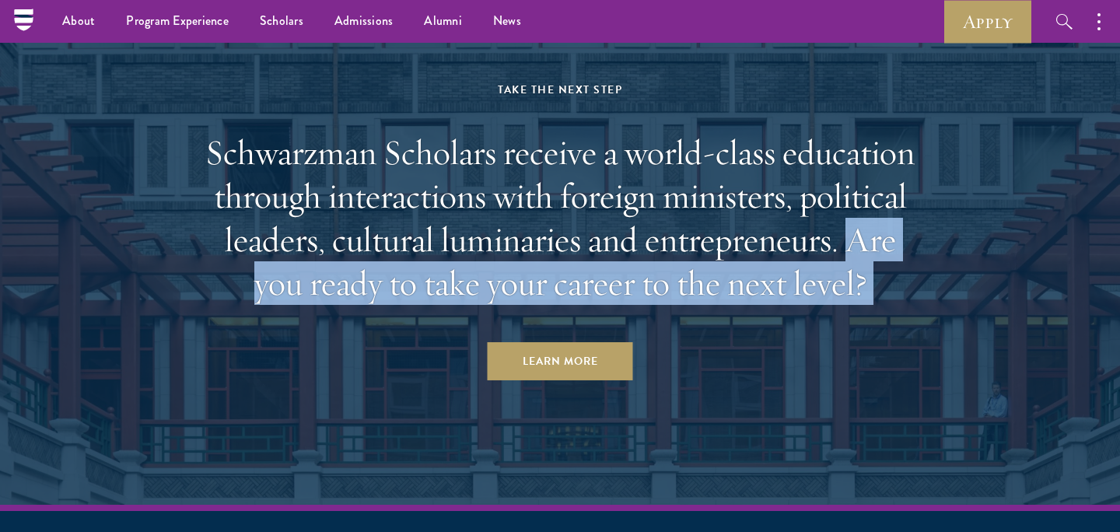
drag, startPoint x: 889, startPoint y: 224, endPoint x: 886, endPoint y: 143, distance: 80.9
click at [886, 143] on h2 "Schwarzman Scholars receive a world-class education through interactions with f…" at bounding box center [559, 218] width 723 height 174
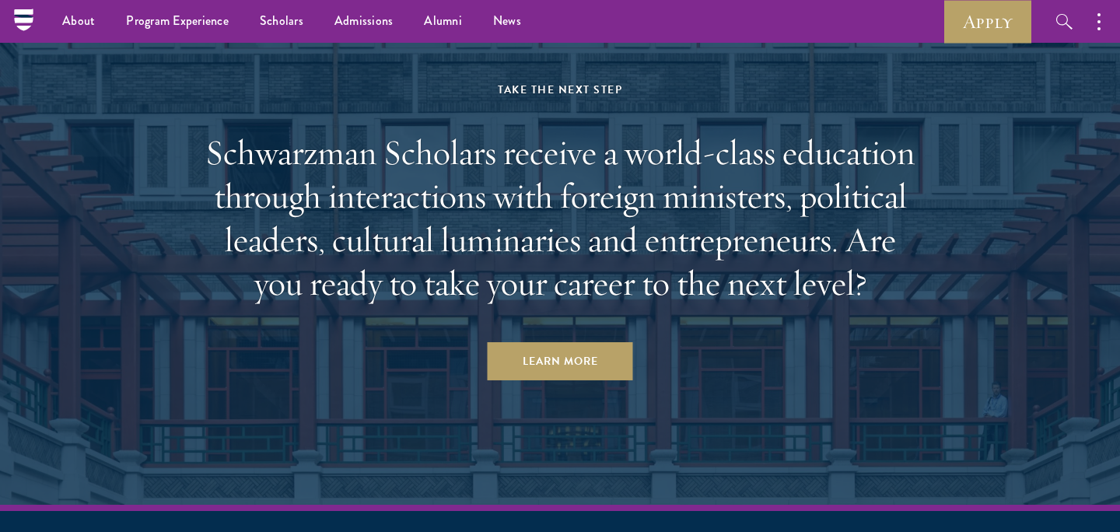
click at [907, 175] on h2 "Schwarzman Scholars receive a world-class education through interactions with f…" at bounding box center [559, 218] width 723 height 174
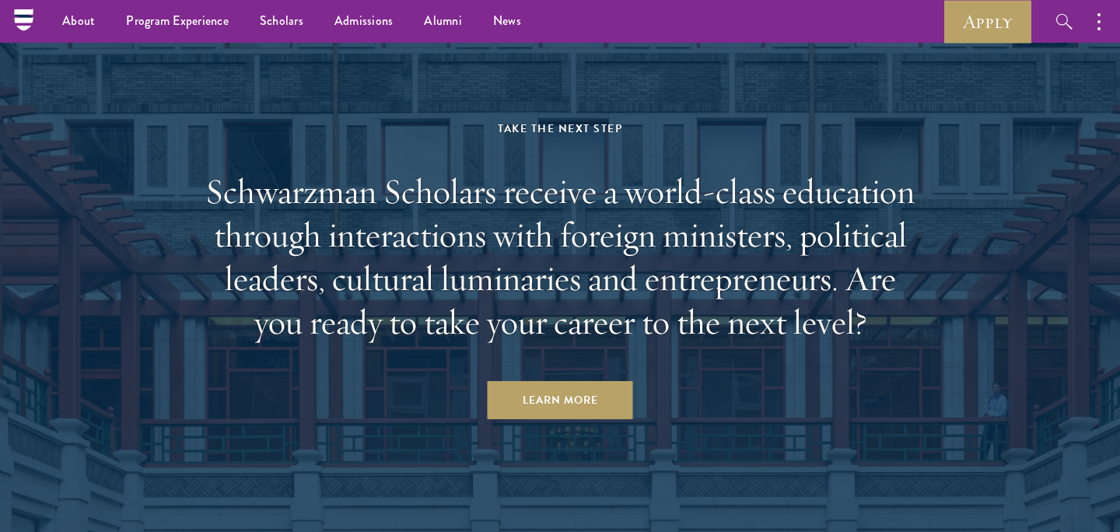
scroll to position [6577, 0]
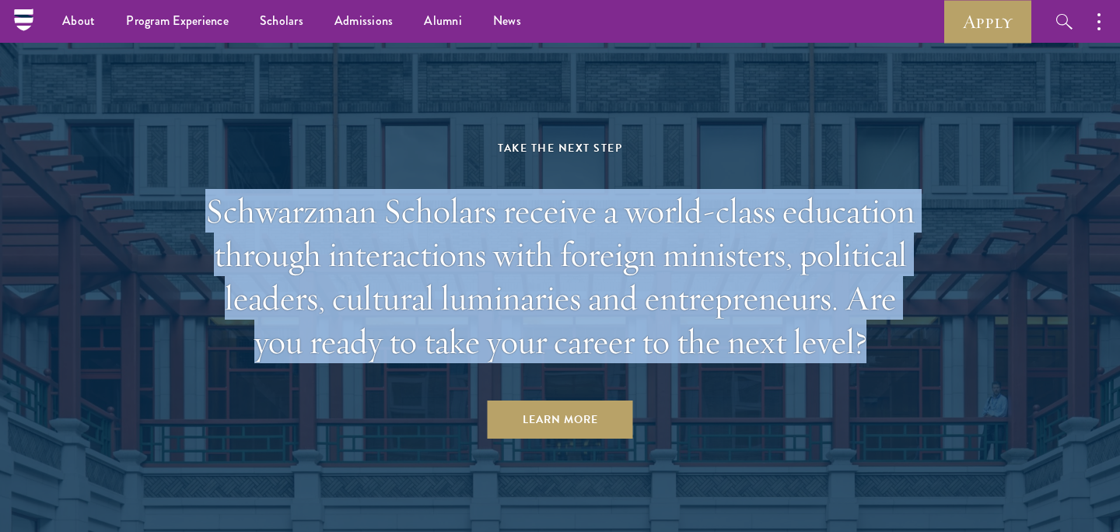
drag, startPoint x: 883, startPoint y: 264, endPoint x: 880, endPoint y: 110, distance: 154.0
click at [881, 138] on div "Take the Next Step Schwarzman Scholars receive a world-class education through …" at bounding box center [559, 287] width 723 height 299
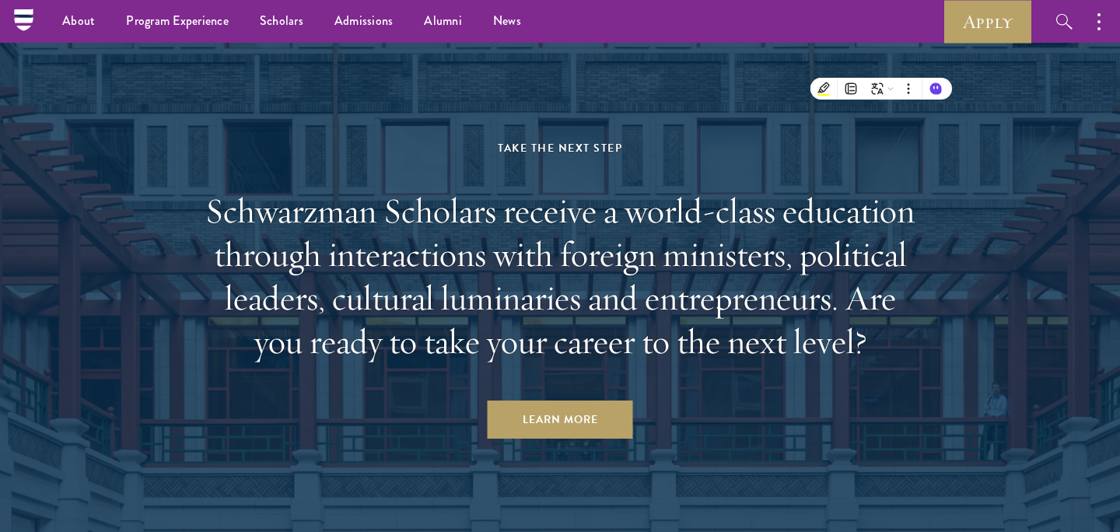
click at [889, 281] on h2 "Schwarzman Scholars receive a world-class education through interactions with f…" at bounding box center [559, 276] width 723 height 174
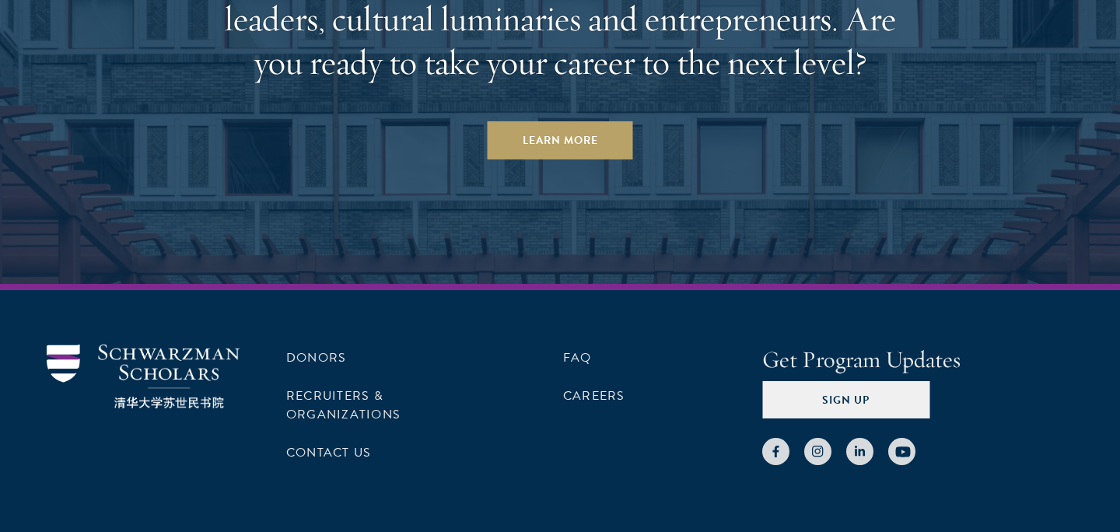
scroll to position [6878, 0]
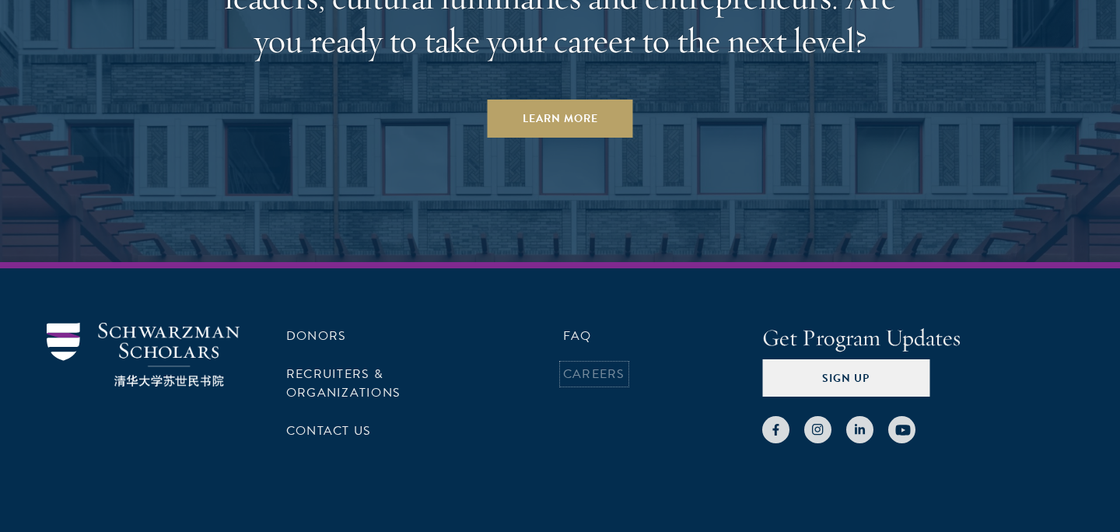
click at [589, 365] on link "Careers" at bounding box center [594, 374] width 62 height 19
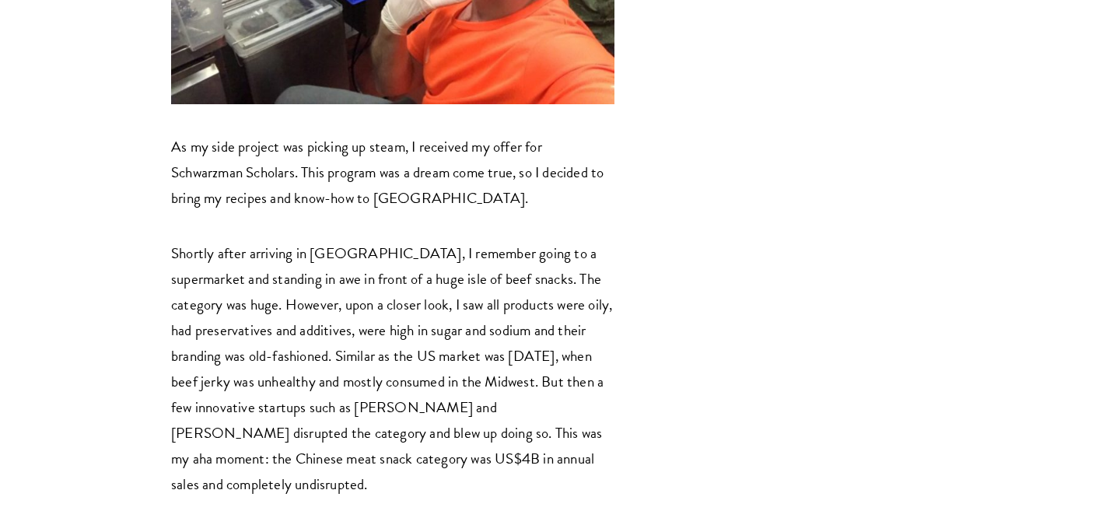
scroll to position [1890, 0]
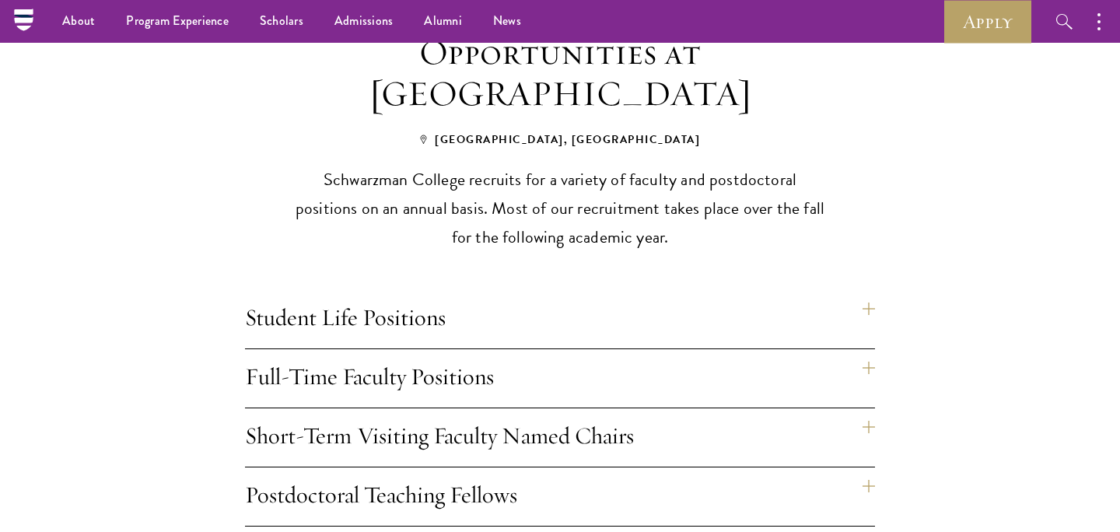
scroll to position [1124, 0]
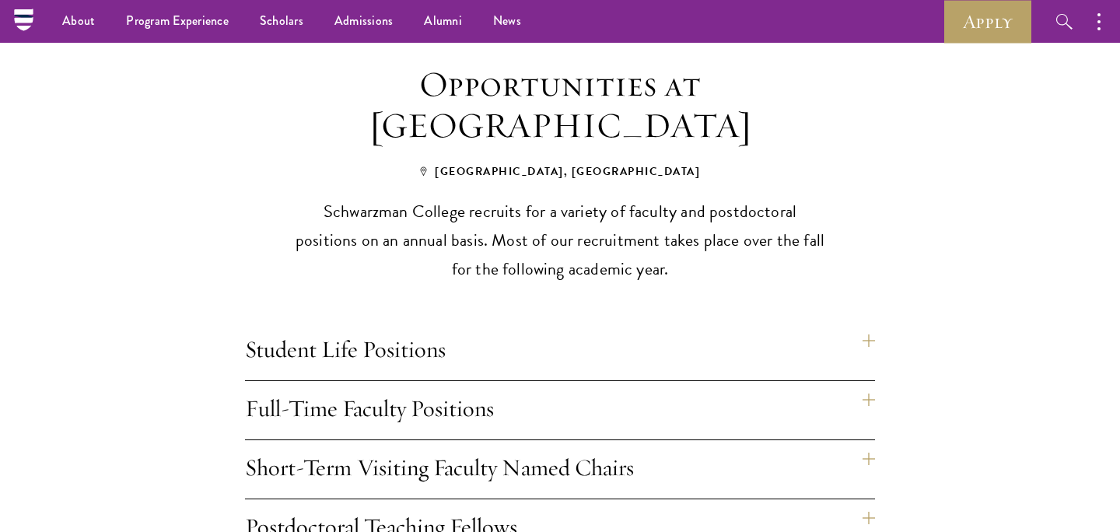
click at [437, 342] on h4 "Student Life Positions" at bounding box center [560, 351] width 630 height 58
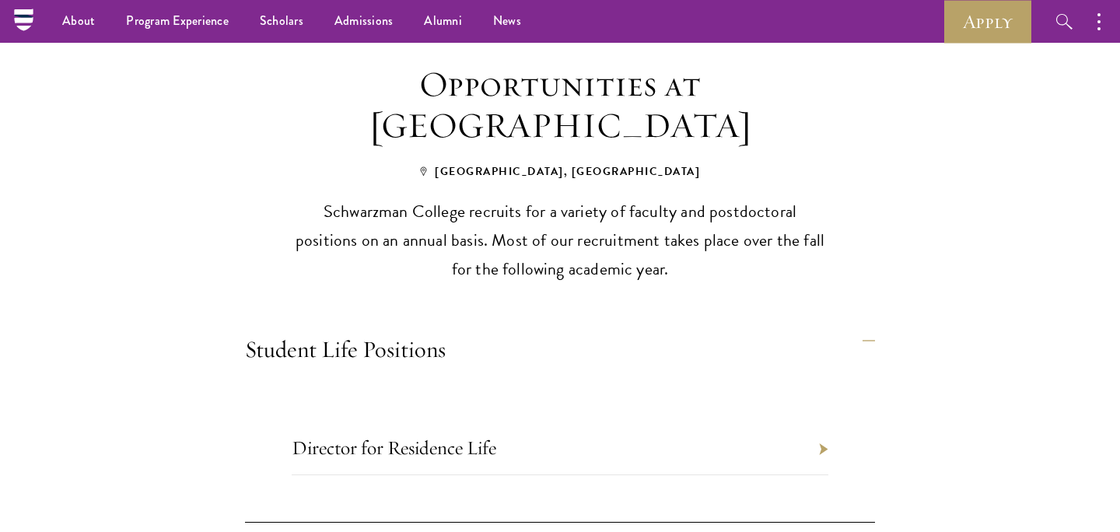
click at [433, 322] on h4 "Student Life Positions" at bounding box center [560, 351] width 630 height 58
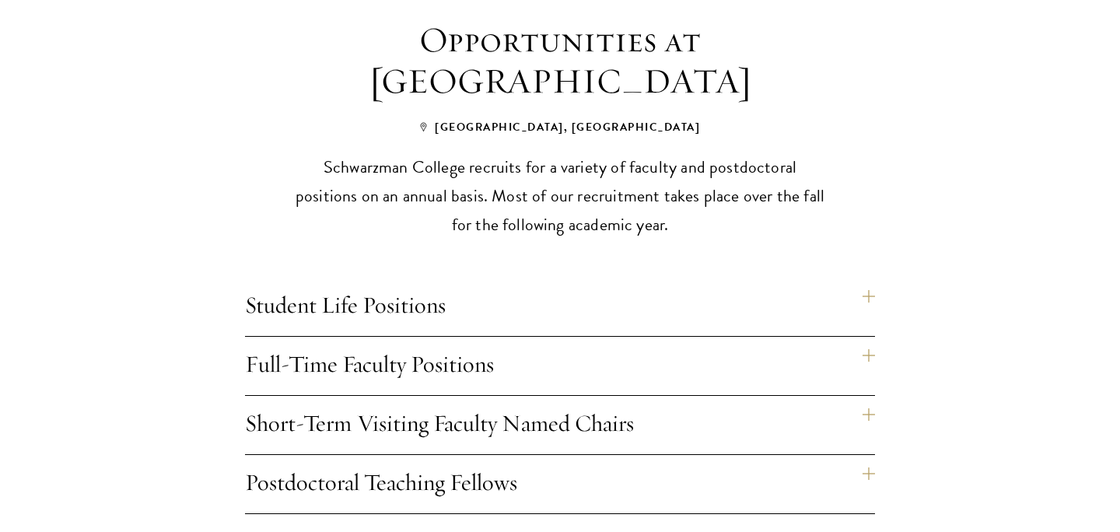
scroll to position [1170, 0]
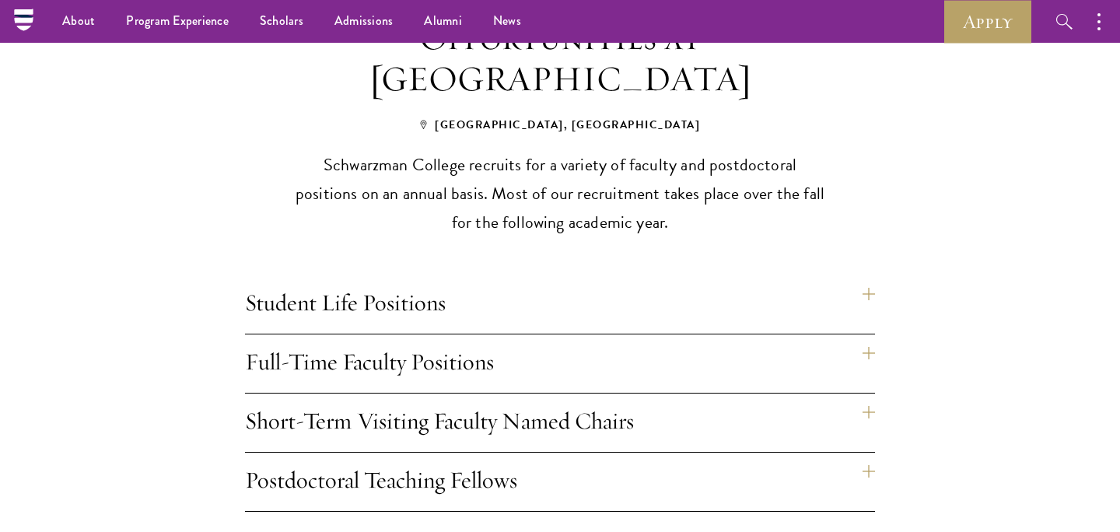
click at [439, 344] on h4 "Full-Time Faculty Positions" at bounding box center [560, 363] width 630 height 58
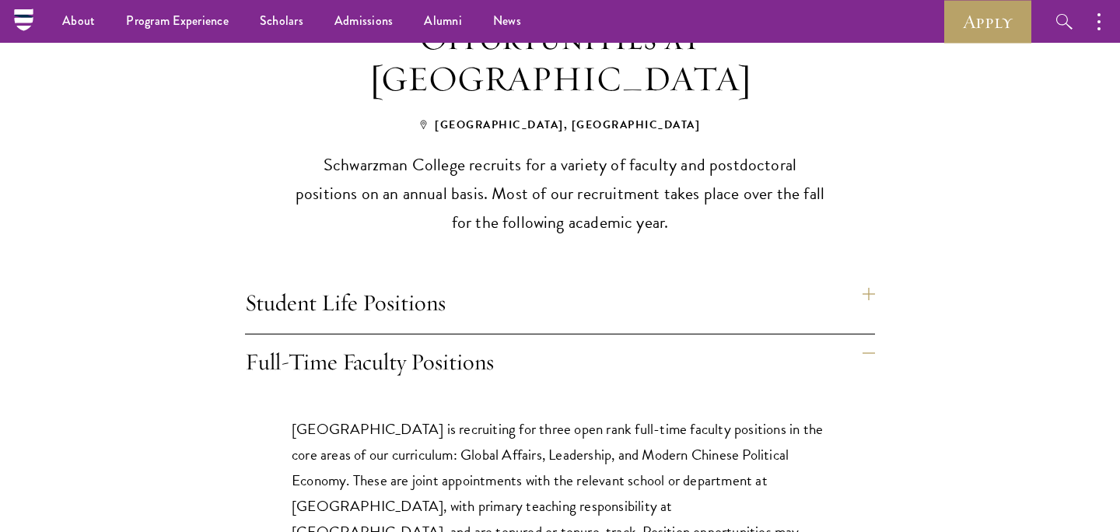
click at [439, 344] on h4 "Full-Time Faculty Positions" at bounding box center [560, 363] width 630 height 58
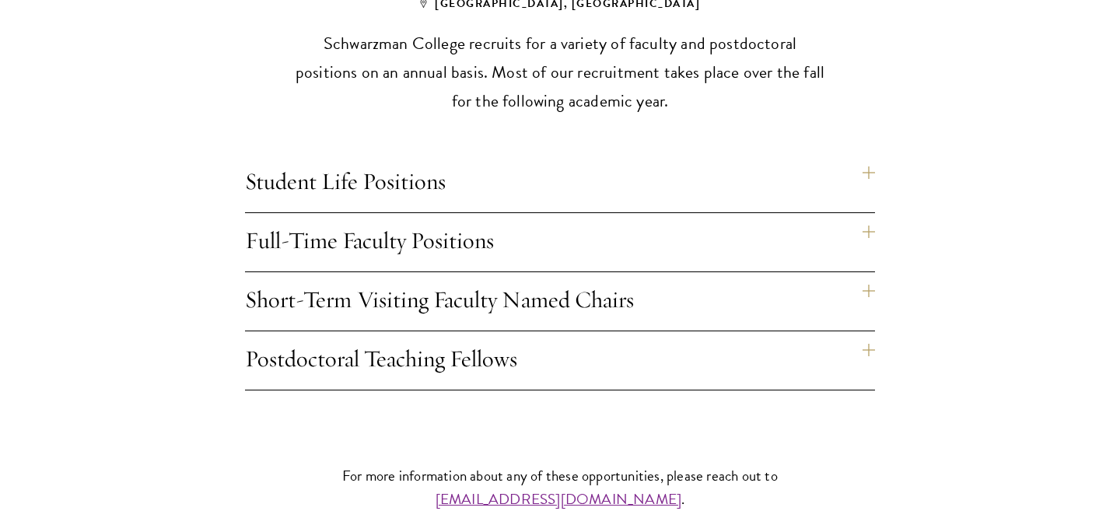
scroll to position [1294, 0]
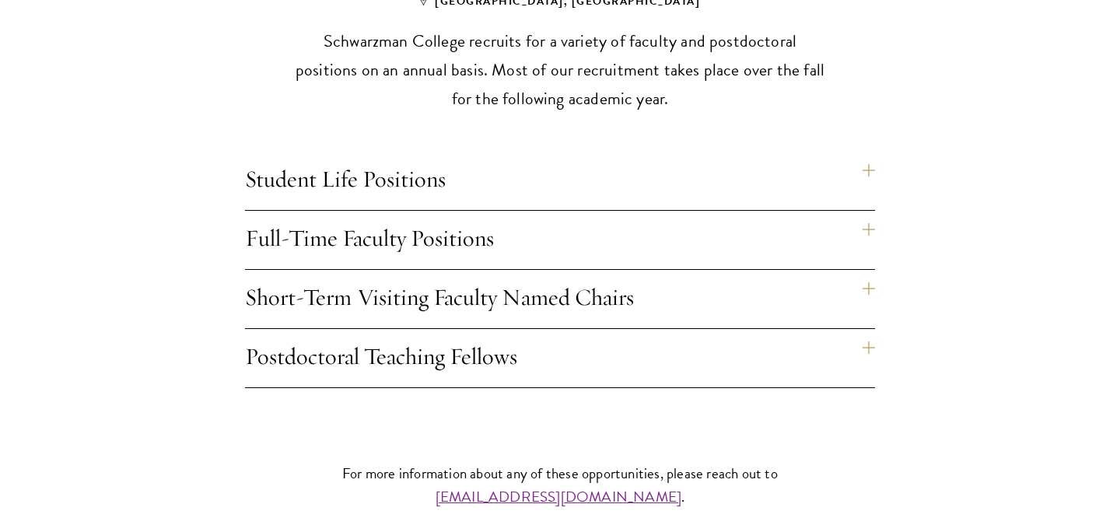
click at [455, 282] on h4 "Short-Term Visiting Faculty Named Chairs" at bounding box center [560, 299] width 630 height 58
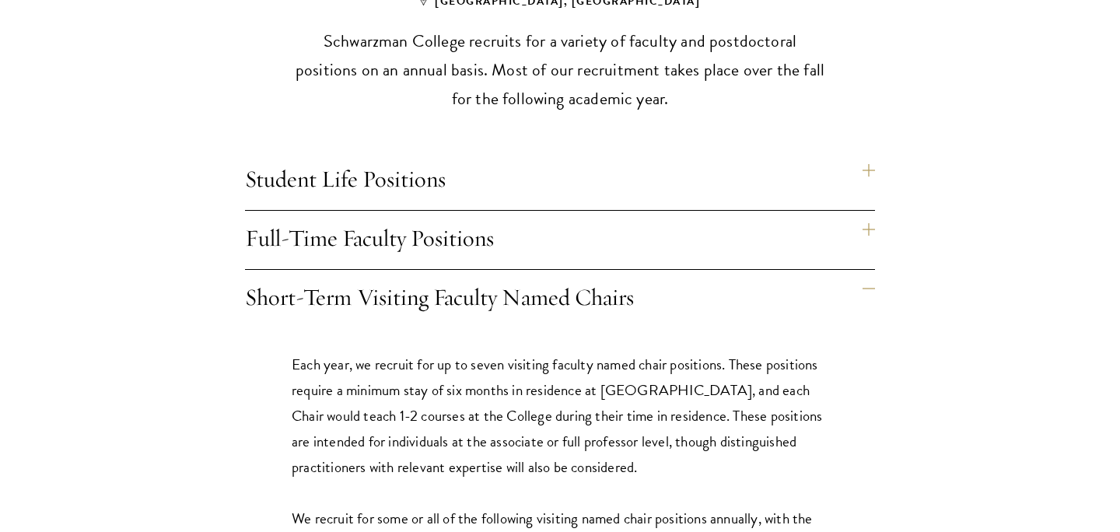
click at [455, 282] on h4 "Short-Term Visiting Faculty Named Chairs" at bounding box center [560, 299] width 630 height 58
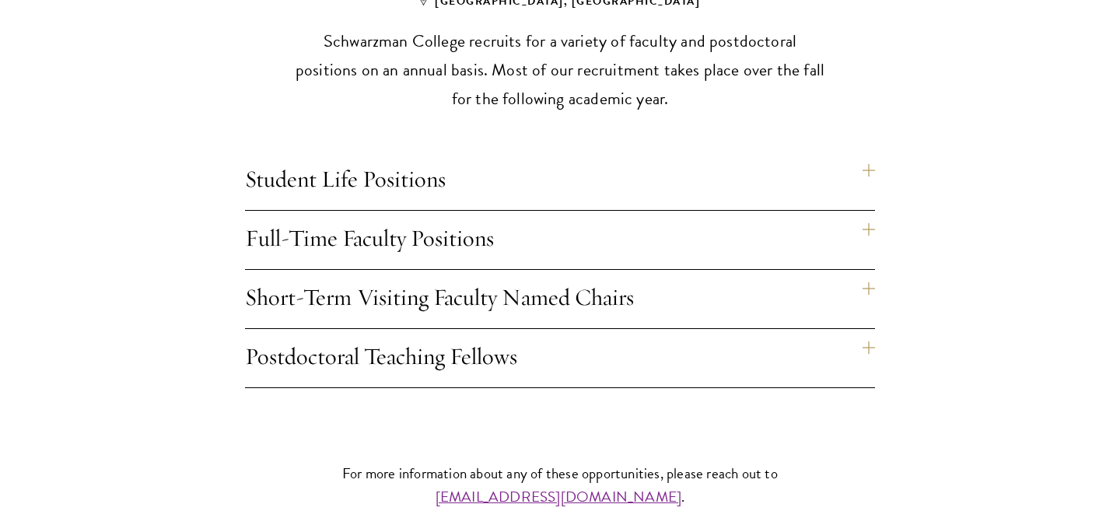
click at [435, 329] on h4 "Postdoctoral Teaching Fellows" at bounding box center [560, 358] width 630 height 58
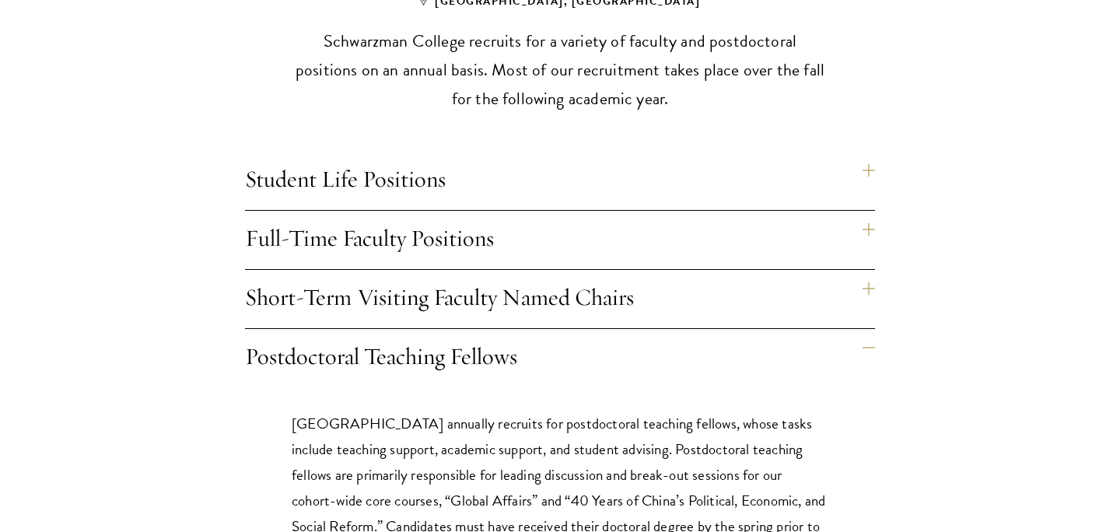
click at [435, 329] on h4 "Postdoctoral Teaching Fellows" at bounding box center [560, 358] width 630 height 58
